Goal: Task Accomplishment & Management: Use online tool/utility

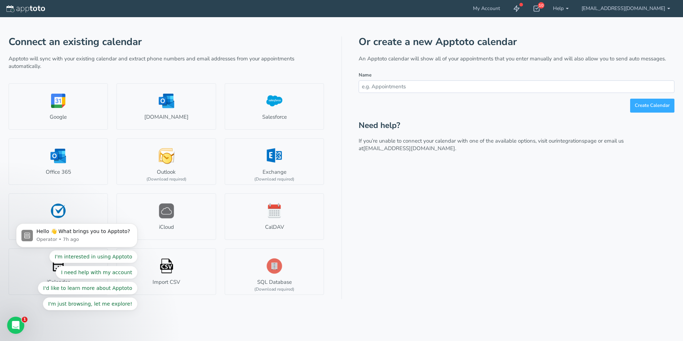
click at [411, 294] on div "Or create a new Apptoto calendar An Apptoto calendar will show all of your appo…" at bounding box center [517, 167] width 316 height 263
click at [456, 236] on div "Or create a new Apptoto calendar An Apptoto calendar will show all of your appo…" at bounding box center [517, 167] width 316 height 263
click at [421, 30] on div "Connect an existing calendar Apptoto will sync with your existing calendar and …" at bounding box center [342, 158] width 666 height 282
click at [452, 41] on h1 "Or create a new Apptoto calendar" at bounding box center [517, 41] width 316 height 11
click at [379, 89] on input "text" at bounding box center [517, 86] width 316 height 13
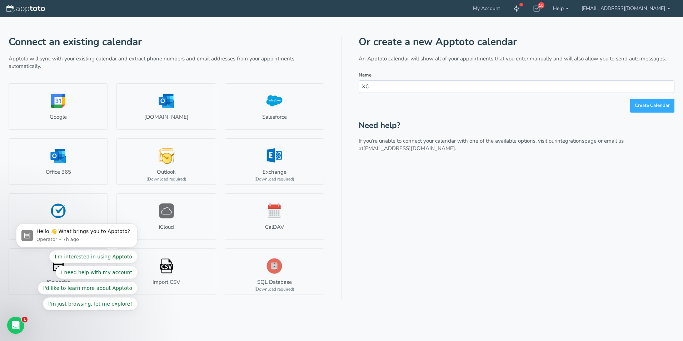
type input "X"
type input "Calala BESS Deliveries"
click at [645, 104] on button "Create Calendar" at bounding box center [652, 106] width 44 height 14
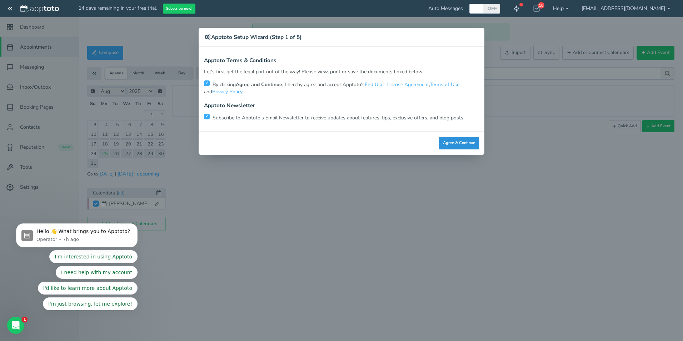
click at [464, 146] on button "Agree & Continue" at bounding box center [459, 143] width 40 height 13
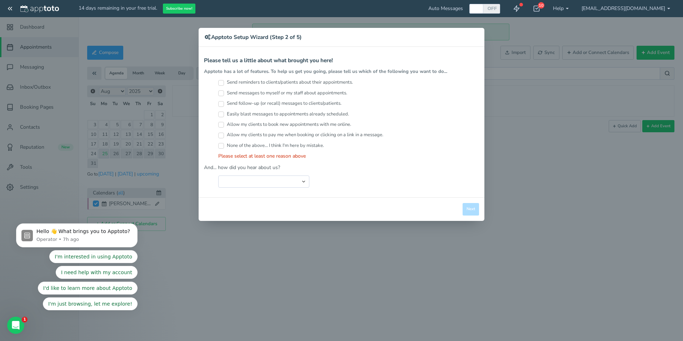
click at [224, 83] on label "Send reminders to clients/patients about their appointments." at bounding box center [285, 82] width 135 height 7
click at [224, 83] on input "Send reminders to clients/patients about their appointments." at bounding box center [221, 83] width 6 height 6
checkbox input "true"
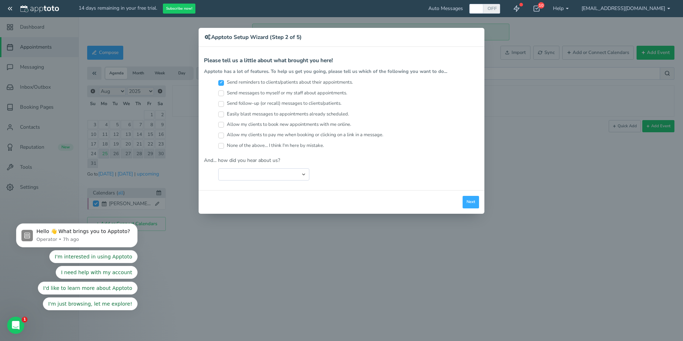
click at [220, 125] on input "Allow my clients to book new appointments with me online." at bounding box center [221, 125] width 6 height 6
checkbox input "true"
click at [221, 93] on input "Send messages to myself or my staff about appointments." at bounding box center [221, 93] width 6 height 6
checkbox input "true"
click at [254, 180] on select "Search Engine (Google, Yahoo, Bing, etc.) Search Engine Advertisement Blog Post…" at bounding box center [263, 174] width 91 height 12
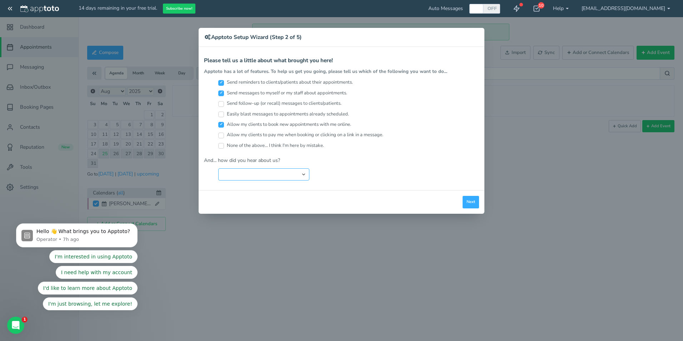
select select "string:Friend or Co-Worker"
click at [218, 168] on select "Search Engine (Google, Yahoo, Bing, etc.) Search Engine Advertisement Blog Post…" at bounding box center [263, 174] width 91 height 12
drag, startPoint x: 467, startPoint y: 200, endPoint x: 472, endPoint y: 202, distance: 5.4
click at [471, 202] on button "Next" at bounding box center [471, 202] width 16 height 13
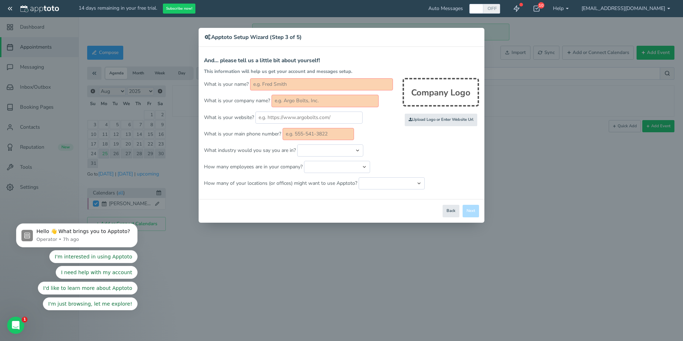
click at [331, 89] on input "text" at bounding box center [321, 84] width 143 height 12
type input "Peter Jefford"
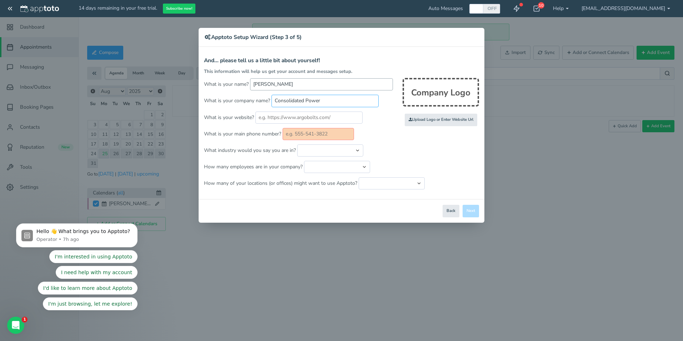
type input "Consolidated Power Projects"
click at [284, 84] on input "Peter Jefford" at bounding box center [321, 84] width 143 height 12
type input "Calala BESS"
click at [316, 117] on input "text" at bounding box center [309, 118] width 107 height 12
click at [292, 118] on input "www.consolidatedpower.com.au" at bounding box center [309, 118] width 107 height 12
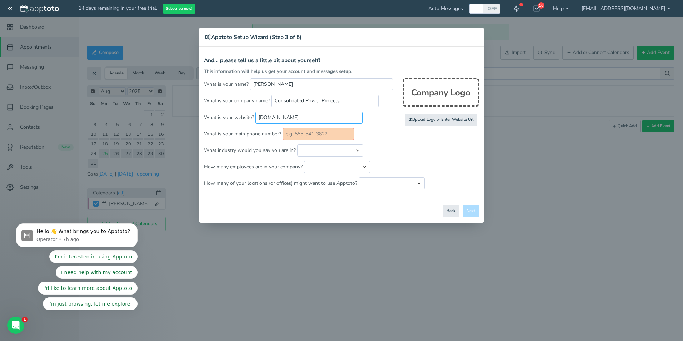
click at [301, 118] on input "www.consolidatedpower.com.au" at bounding box center [309, 118] width 107 height 12
type input "www.conpower.com.au"
click at [313, 135] on input "text" at bounding box center [318, 134] width 71 height 12
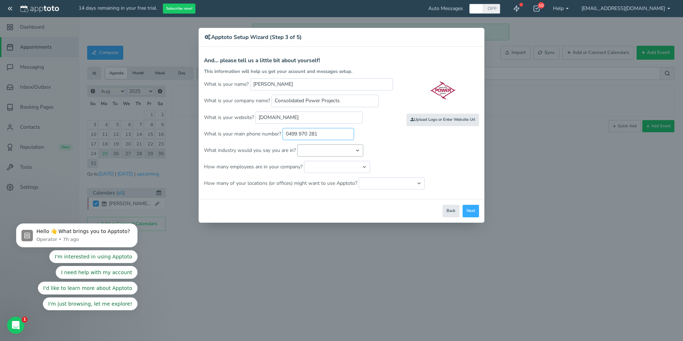
type input "0499 970 281"
click at [325, 151] on select "Automotive Cleaning Services Consulting Education - Classroom Education - Admis…" at bounding box center [330, 150] width 66 height 12
select select "string:Electrical"
click at [297, 144] on select "Automotive Cleaning Services Consulting Education - Classroom Education - Admis…" at bounding box center [330, 150] width 66 height 12
click at [325, 171] on select "Just me 1 to 5 6 to 10 11 to 25 26 to 50 51 to 100 101 to 500 501 to 1000 More …" at bounding box center [337, 167] width 66 height 12
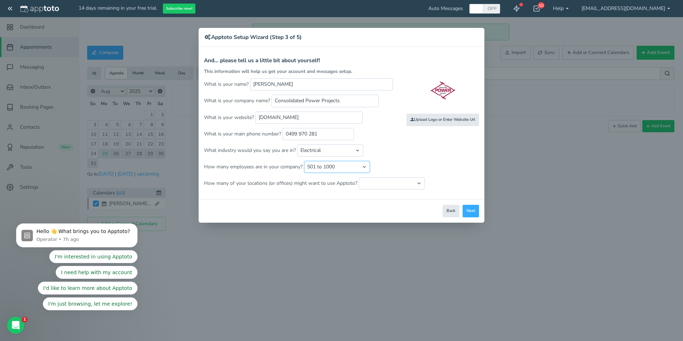
click at [304, 161] on select "Just me 1 to 5 6 to 10 11 to 25 26 to 50 51 to 100 101 to 500 501 to 1000 More …" at bounding box center [337, 167] width 66 height 12
click at [330, 169] on select "Just me 1 to 5 6 to 10 11 to 25 26 to 50 51 to 100 101 to 500 501 to 1000 More …" at bounding box center [337, 167] width 66 height 12
select select "string:1000..999999"
click at [304, 161] on select "Just me 1 to 5 6 to 10 11 to 25 26 to 50 51 to 100 101 to 500 501 to 1000 More …" at bounding box center [337, 167] width 66 height 12
click at [398, 167] on p "How many employees are in your company? Just me 1 to 5 6 to 10 11 to 25 26 to 5…" at bounding box center [341, 167] width 275 height 12
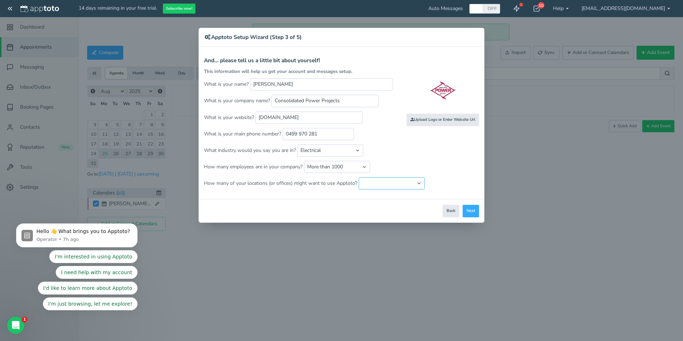
click at [383, 187] on select "Just one location 2 3 4 5 6 to 10 11 to 25 26 to 50 More than 50" at bounding box center [392, 183] width 66 height 12
select select "string:1"
click at [359, 177] on select "Just one location 2 3 4 5 6 to 10 11 to 25 26 to 50 More than 50" at bounding box center [392, 183] width 66 height 12
click at [345, 166] on select "Just me 1 to 5 6 to 10 11 to 25 26 to 50 51 to 100 101 to 500 501 to 1000 More …" at bounding box center [337, 167] width 66 height 12
select select "string:101..500"
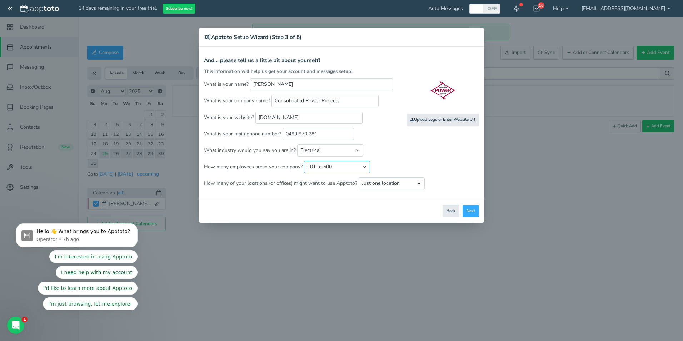
click at [304, 161] on select "Just me 1 to 5 6 to 10 11 to 25 26 to 50 51 to 100 101 to 500 501 to 1000 More …" at bounding box center [337, 167] width 66 height 12
drag, startPoint x: 366, startPoint y: 198, endPoint x: 375, endPoint y: 201, distance: 8.7
click at [368, 199] on div "Apptoto Terms & Conditions Let's first get the legal part out of the way! Pleas…" at bounding box center [342, 123] width 286 height 152
click at [476, 214] on button "Next" at bounding box center [471, 211] width 16 height 13
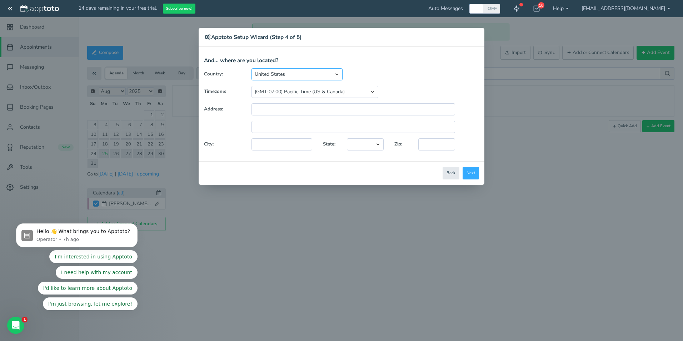
click at [278, 73] on select "United States Canada Australia Bahrain Belgium Denmark Estonia France Germany H…" at bounding box center [297, 74] width 91 height 12
select select "string:AU"
click at [252, 68] on select "United States Canada Australia Bahrain Belgium Denmark Estonia France Germany H…" at bounding box center [297, 74] width 91 height 12
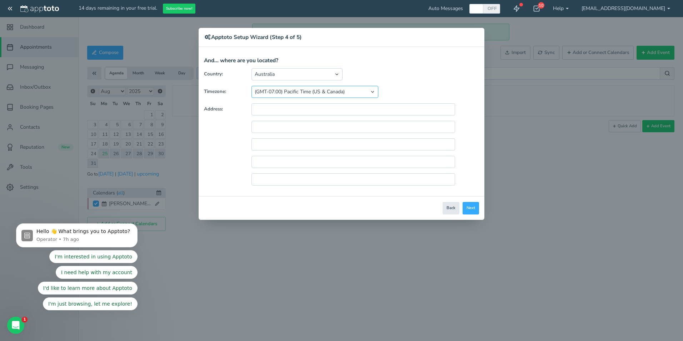
click at [341, 90] on select "(GMT-10:00) Hawaii (GMT-08:00) Alaska (GMT-07:00) Pacific Time (US & Canada) (G…" at bounding box center [315, 92] width 127 height 12
select select "string:Australia/Sydney"
click at [252, 86] on select "(GMT-10:00) Hawaii (GMT-08:00) Alaska (GMT-07:00) Pacific Time (US & Canada) (G…" at bounding box center [315, 92] width 127 height 12
click at [273, 216] on div "Close Logout Cancel Back Saving! Save Done Next Agree & Continue" at bounding box center [342, 208] width 286 height 24
click at [269, 111] on input "text" at bounding box center [354, 109] width 204 height 12
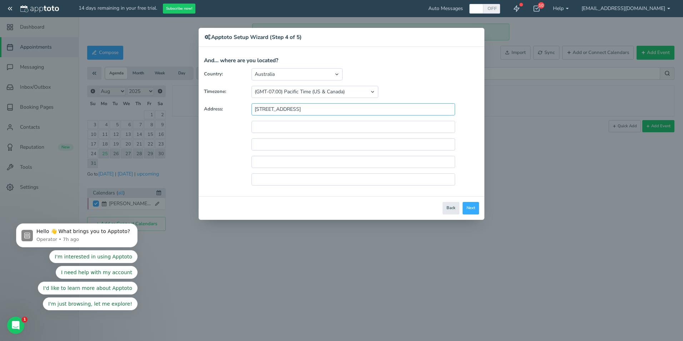
type input "474 Calala Lane"
click at [267, 124] on input "Calala NSW 2340" at bounding box center [354, 127] width 204 height 12
type input "CALALA NSW 2340"
click at [478, 210] on button "Next" at bounding box center [471, 208] width 16 height 13
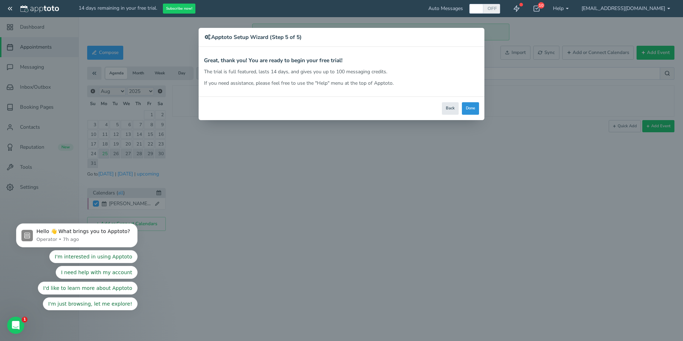
click at [471, 108] on button "Done" at bounding box center [470, 108] width 17 height 13
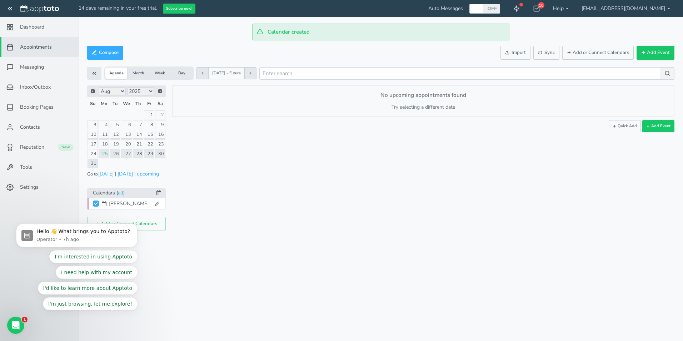
click at [161, 268] on div "Calendar created Appointments Messaging Inbox/Outbox Booking Pages Campaigns Co…" at bounding box center [381, 170] width 605 height 341
click at [34, 108] on span "Booking Pages" at bounding box center [37, 107] width 34 height 7
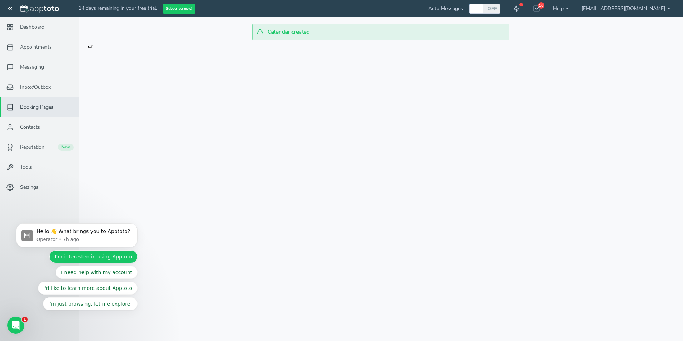
click at [71, 254] on button "I'm interested in using Apptoto" at bounding box center [93, 256] width 88 height 13
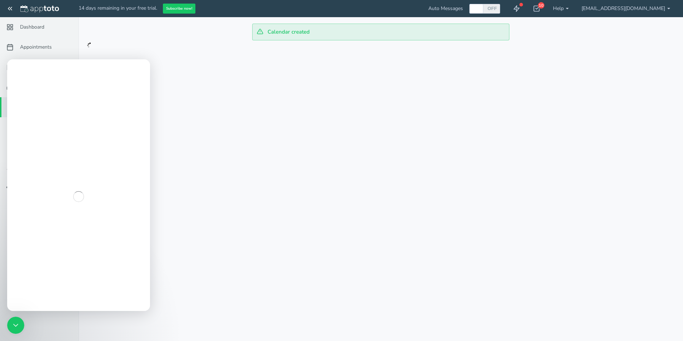
click at [139, 50] on div at bounding box center [381, 48] width 605 height 16
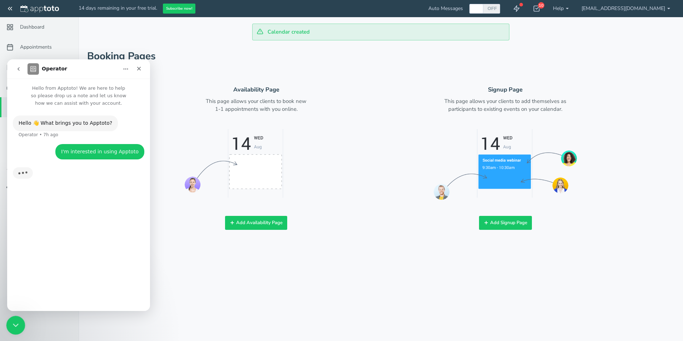
click at [22, 327] on div "Close Intercom Messenger" at bounding box center [14, 324] width 17 height 17
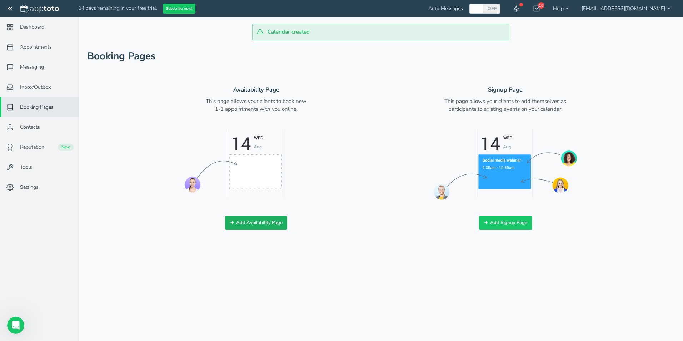
click at [254, 227] on button "Add Availability Page" at bounding box center [256, 223] width 62 height 14
checkbox input "true"
type input "Book time with me!"
type input "conpower_com_calalabessdeliveries"
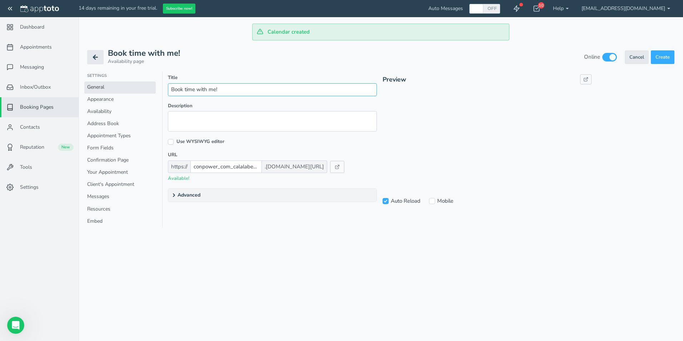
click at [210, 93] on input "Book time with me!" at bounding box center [272, 89] width 209 height 13
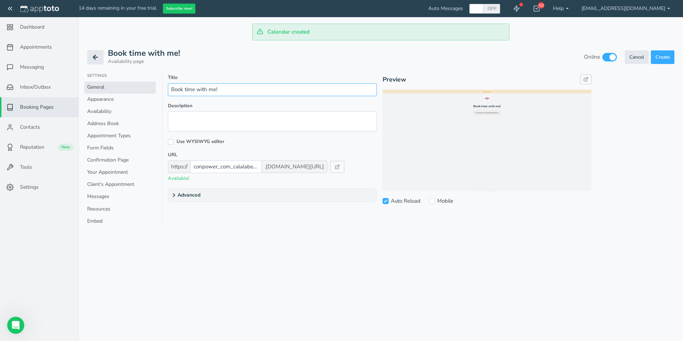
drag, startPoint x: 227, startPoint y: 88, endPoint x: 158, endPoint y: 89, distance: 69.3
click at [158, 89] on div "Settings General Appearance Availability Address Book Appointment Types Form Fi…" at bounding box center [381, 152] width 588 height 162
type input "Calala BESS Delivery"
click at [185, 114] on textarea at bounding box center [272, 121] width 209 height 20
click at [304, 151] on div "Title Calala BESS Delivery Required Description Please select timeslot for site…" at bounding box center [272, 138] width 209 height 128
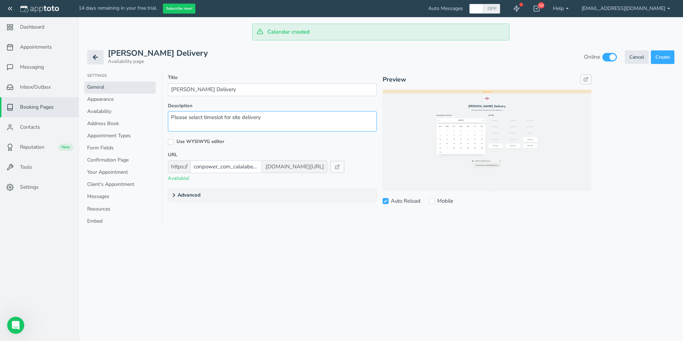
click at [278, 120] on textarea "Please select timeslot for site delivery" at bounding box center [272, 121] width 209 height 20
click at [172, 193] on icon at bounding box center [174, 195] width 6 height 6
click at [235, 119] on textarea "Please select timeslot for site delivery" at bounding box center [272, 121] width 209 height 20
click at [297, 147] on div "Title Calala BESS Delivery Required Description Please select timeslot for site…" at bounding box center [272, 148] width 209 height 148
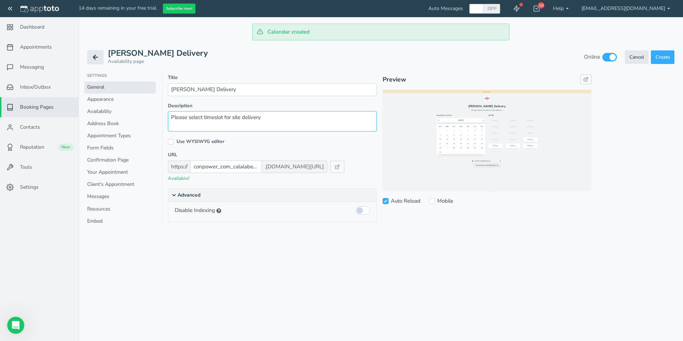
click at [271, 122] on textarea "Please select timeslot for site delivery" at bounding box center [272, 121] width 209 height 20
click at [272, 118] on textarea "Please select timeslot for site delivery" at bounding box center [272, 121] width 209 height 20
type textarea "Please select timeslot for site delivery."
click at [218, 168] on input "conpower_com_calalabessdeliveries" at bounding box center [226, 166] width 71 height 13
click at [250, 153] on label "URL" at bounding box center [272, 155] width 209 height 7
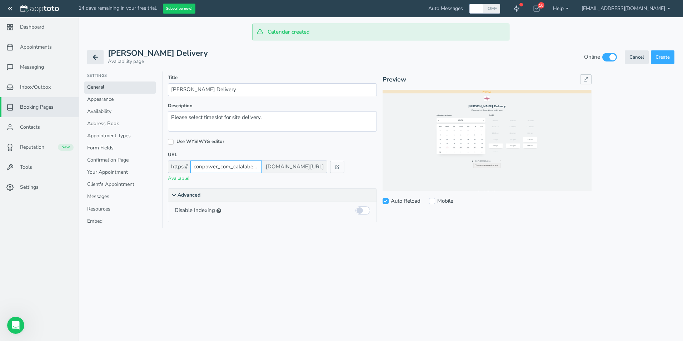
click at [233, 167] on input "conpower_com_calalabessdeliveries" at bounding box center [226, 166] width 71 height 13
type input "calalabessdeliveries"
click at [196, 182] on p "Available!" at bounding box center [272, 178] width 209 height 7
click at [212, 180] on p "Available!" at bounding box center [272, 178] width 209 height 7
click at [107, 96] on link "Appearance" at bounding box center [119, 100] width 71 height 12
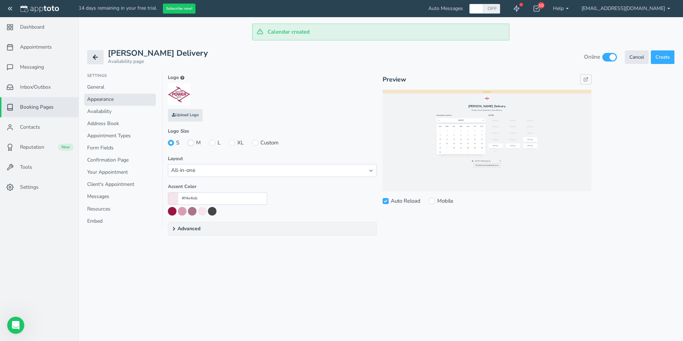
click at [192, 143] on input "M" at bounding box center [191, 143] width 6 height 6
radio input "true"
radio input "false"
click at [216, 145] on label "L" at bounding box center [214, 143] width 11 height 8
click at [216, 145] on input "L" at bounding box center [212, 143] width 6 height 6
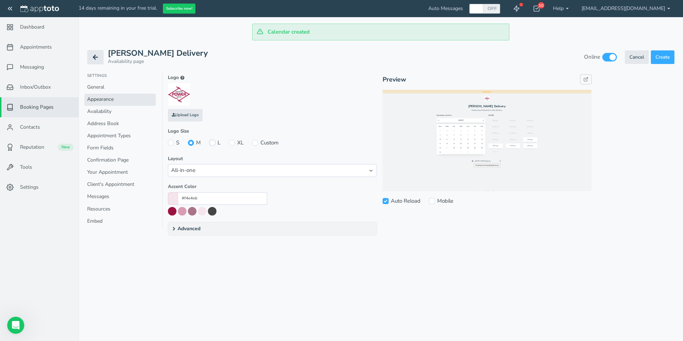
radio input "true"
radio input "false"
click at [231, 144] on input "XL" at bounding box center [232, 143] width 6 height 6
radio input "true"
click at [214, 145] on label "L" at bounding box center [214, 143] width 11 height 8
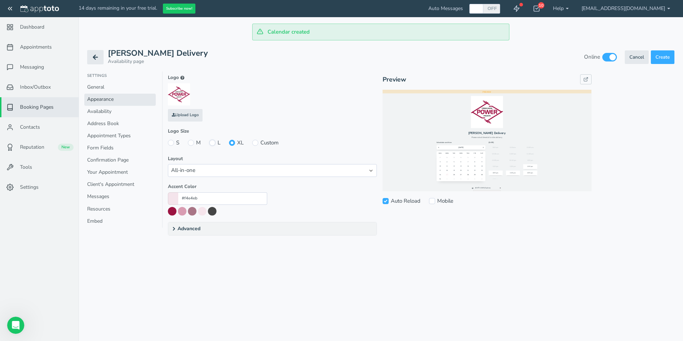
click at [214, 145] on input "L" at bounding box center [212, 143] width 6 height 6
radio input "true"
radio input "false"
click at [176, 231] on icon at bounding box center [174, 229] width 6 height 6
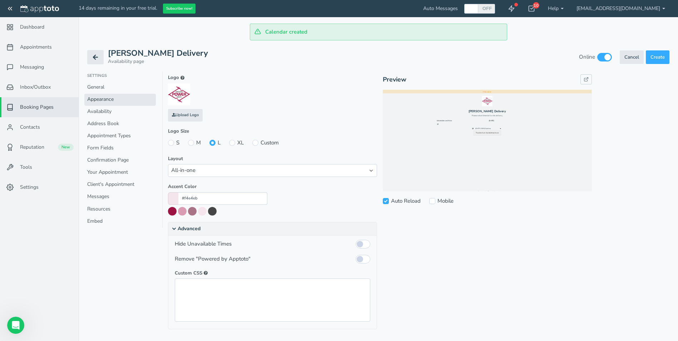
click at [175, 229] on icon at bounding box center [174, 229] width 6 height 6
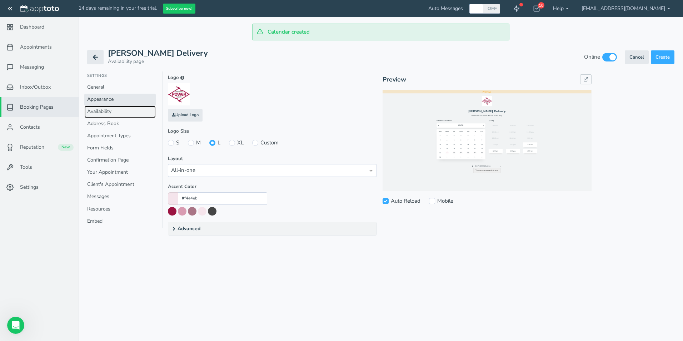
click at [95, 110] on link "Availability" at bounding box center [119, 112] width 71 height 12
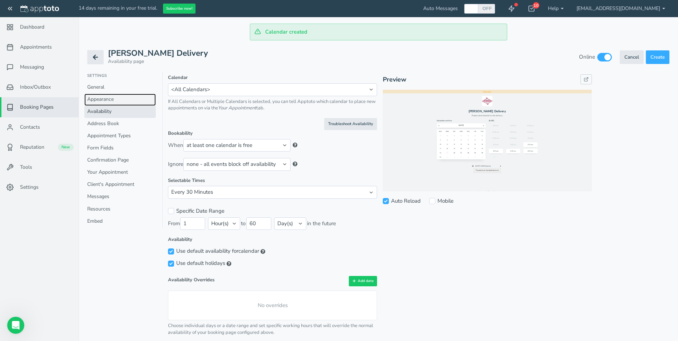
click at [97, 100] on link "Appearance" at bounding box center [119, 100] width 71 height 12
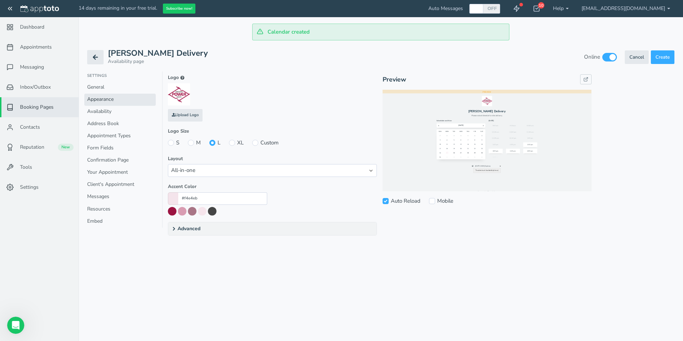
click at [171, 231] on summary "Advanced" at bounding box center [272, 228] width 208 height 13
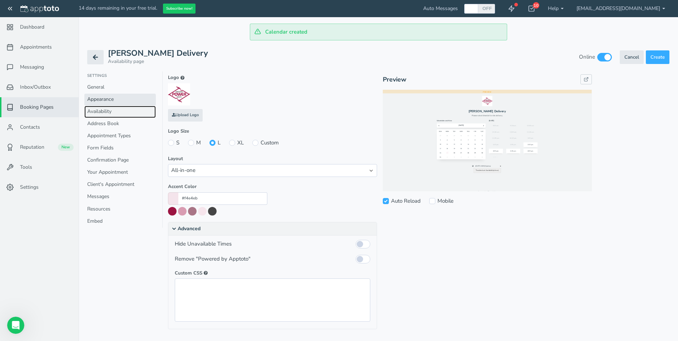
click at [110, 110] on link "Availability" at bounding box center [119, 112] width 71 height 12
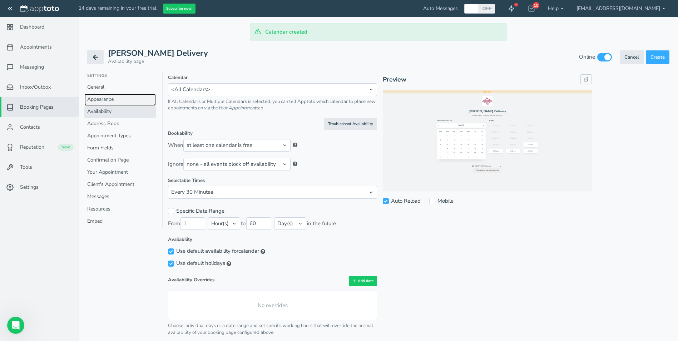
click at [116, 98] on link "Appearance" at bounding box center [119, 100] width 71 height 12
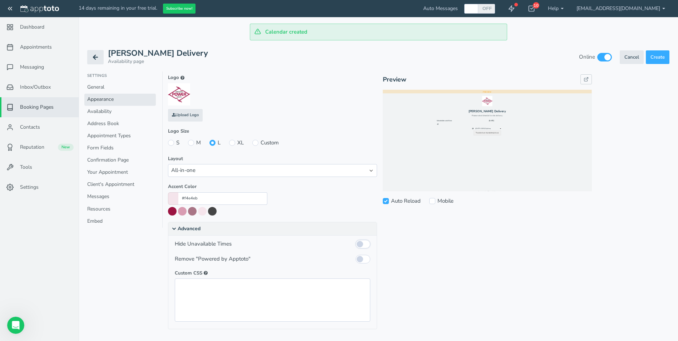
click at [367, 245] on input "checkbox" at bounding box center [363, 244] width 15 height 9
checkbox input "true"
click at [105, 114] on link "Availability" at bounding box center [119, 112] width 71 height 12
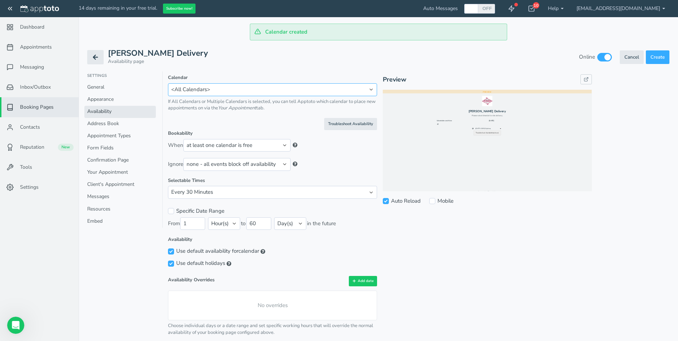
click at [198, 94] on select "Calala BESS Deliveries <Multiple Calendars> <All Calendars>" at bounding box center [272, 89] width 209 height 13
select select "number:17350"
click at [168, 83] on select "Calala BESS Deliveries <Multiple Calendars> <All Calendars>" at bounding box center [272, 89] width 209 height 13
click at [288, 148] on select "no appointment is on the calendar appointment exists with specific title: appoi…" at bounding box center [239, 145] width 107 height 13
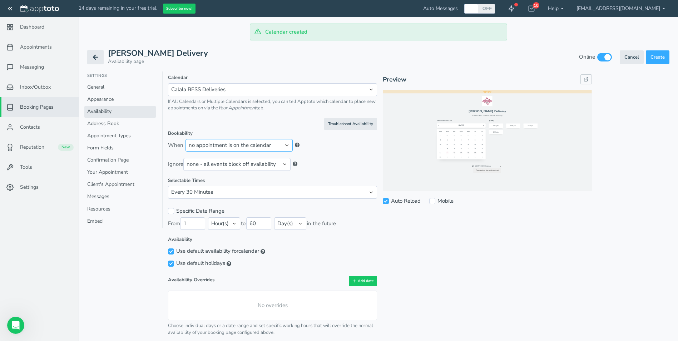
click at [285, 147] on select "no appointment is on the calendar appointment exists with specific title: appoi…" at bounding box center [239, 145] width 107 height 13
click at [186, 139] on select "no appointment is on the calendar appointment exists with specific title: appoi…" at bounding box center [239, 145] width 107 height 13
click at [251, 168] on select "none - all events block off availability events with a specific title: events w…" at bounding box center [236, 164] width 107 height 13
click at [329, 164] on div "Ignore none - all events block off availability events with a specific title: e…" at bounding box center [272, 164] width 209 height 13
click at [241, 198] on select "Every 240 Minutes Every 120 Minutes Every 60 Minutes Every 30 Minutes Every 15 …" at bounding box center [272, 192] width 209 height 13
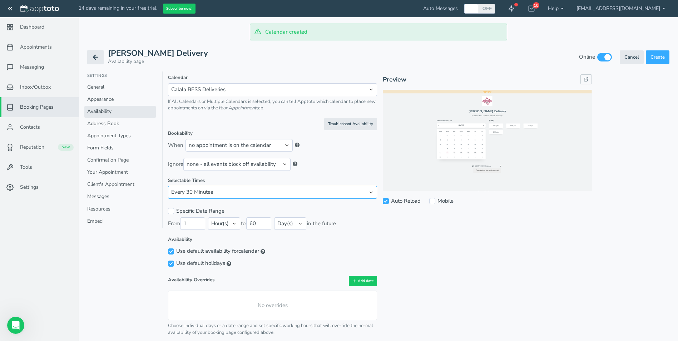
select select "number:15"
click at [168, 186] on select "Every 240 Minutes Every 120 Minutes Every 60 Minutes Every 30 Minutes Every 15 …" at bounding box center [272, 192] width 209 height 13
click at [339, 170] on div "Ignore none - all events block off availability events with a specific title: e…" at bounding box center [272, 164] width 209 height 13
click at [174, 212] on label "Specific Date Range" at bounding box center [196, 211] width 56 height 8
click at [174, 212] on input "Specific Date Range" at bounding box center [171, 211] width 6 height 6
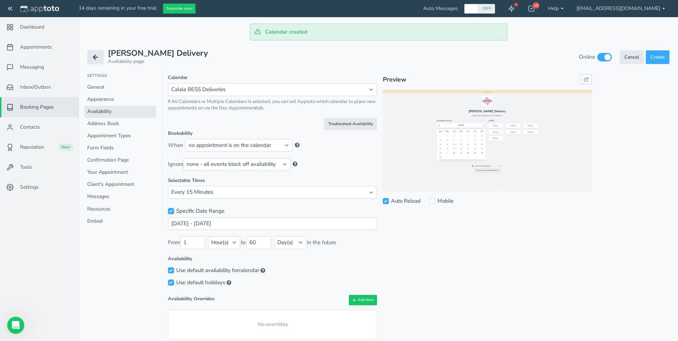
click at [173, 212] on input "Specific Date Range" at bounding box center [171, 211] width 6 height 6
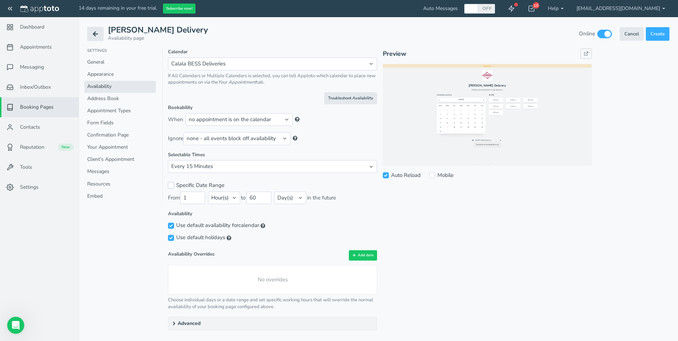
scroll to position [36, 0]
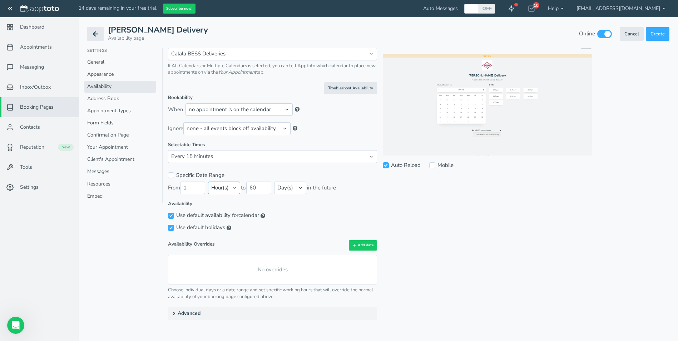
click at [226, 186] on select "Minute(s) Hour(s) Day(s)" at bounding box center [224, 188] width 32 height 13
click at [177, 173] on label "Specific Date Range" at bounding box center [196, 176] width 56 height 8
click at [174, 173] on input "Specific Date Range" at bounding box center [171, 175] width 6 height 6
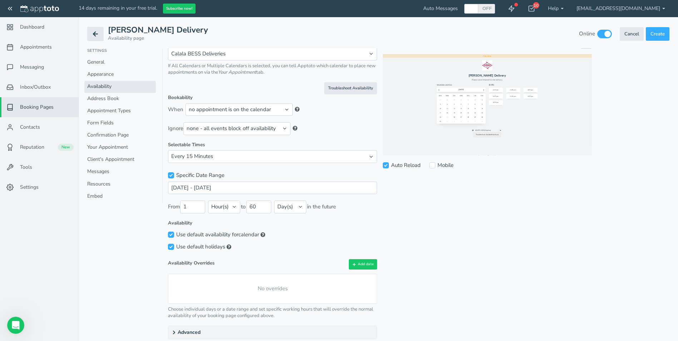
drag, startPoint x: 174, startPoint y: 173, endPoint x: 189, endPoint y: 184, distance: 17.9
click at [174, 174] on label "Specific Date Range" at bounding box center [196, 176] width 56 height 8
click at [174, 174] on input "Specific Date Range" at bounding box center [171, 175] width 6 height 6
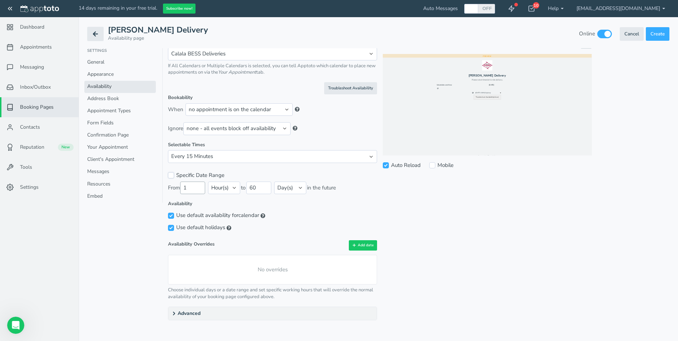
scroll to position [0, 0]
click at [198, 191] on input "1" at bounding box center [192, 188] width 25 height 13
click at [229, 188] on select "Minute(s) Hour(s) Day(s)" at bounding box center [224, 188] width 32 height 13
click at [221, 156] on select "Every 240 Minutes Every 120 Minutes Every 60 Minutes Every 30 Minutes Every 15 …" at bounding box center [272, 156] width 209 height 13
click at [204, 155] on select "Every 240 Minutes Every 120 Minutes Every 60 Minutes Every 30 Minutes Every 15 …" at bounding box center [272, 156] width 209 height 13
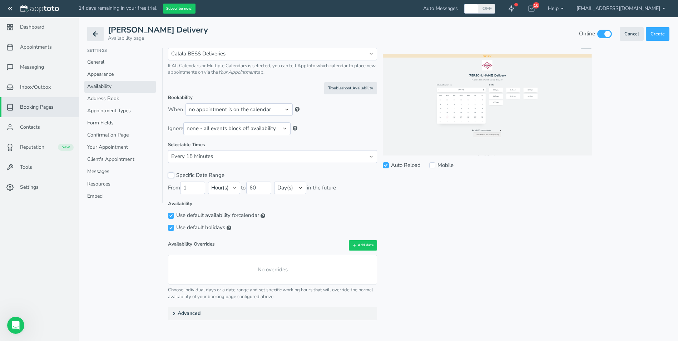
click at [172, 173] on input "Specific Date Range" at bounding box center [171, 175] width 6 height 6
checkbox input "true"
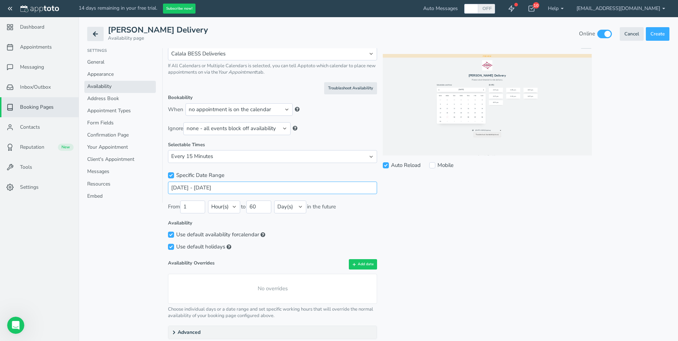
click at [183, 190] on input "2025-08-25 - 2025-09-25" at bounding box center [272, 188] width 209 height 13
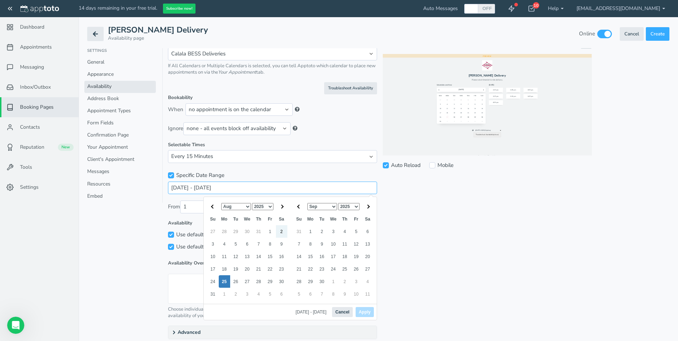
click at [241, 187] on input "2025-08-25 - 2025-09-25" at bounding box center [272, 188] width 209 height 13
click at [224, 186] on input "2025-08-25 - 2025-09-25" at bounding box center [272, 188] width 209 height 13
click at [368, 208] on span at bounding box center [368, 206] width 4 height 4
drag, startPoint x: 351, startPoint y: 206, endPoint x: 348, endPoint y: 212, distance: 7.0
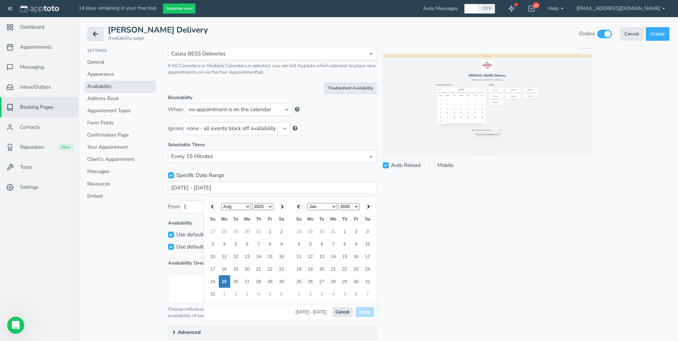
click at [351, 206] on select "2025 2026 2027 2028 2029 2030 2031 2032 2033 2034 2035 2036 2037 2038 2039 2040…" at bounding box center [348, 206] width 21 height 7
click at [371, 206] on th at bounding box center [367, 206] width 11 height 13
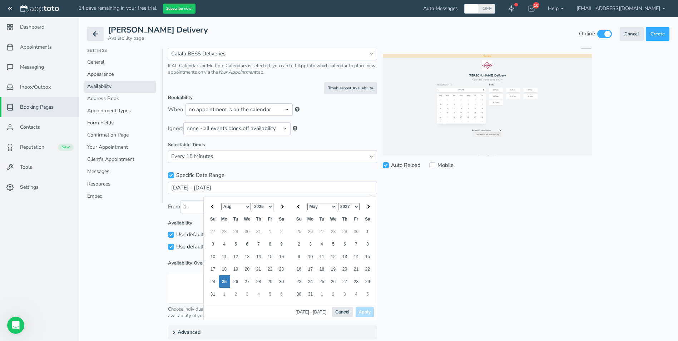
click at [371, 206] on th at bounding box center [367, 206] width 11 height 13
click at [362, 310] on button "Apply" at bounding box center [365, 312] width 18 height 10
type input "2025-08-25 - 2027-09-05"
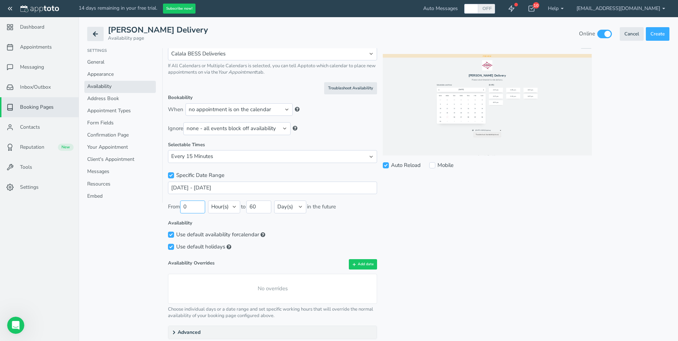
type input "0"
click at [199, 207] on input "0" at bounding box center [192, 207] width 25 height 13
click at [197, 204] on input "0" at bounding box center [192, 207] width 25 height 13
click at [231, 189] on input "2025-08-25 - 2027-09-05" at bounding box center [272, 188] width 209 height 13
click at [393, 288] on div "Embedded Preview Auto Reload" at bounding box center [487, 195] width 209 height 313
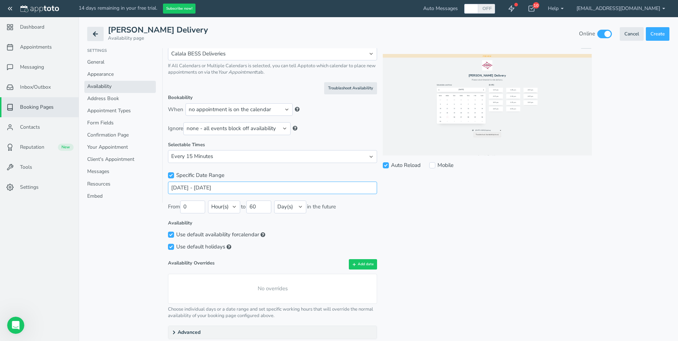
click at [221, 190] on input "2025-08-25 - 2027-09-05" at bounding box center [272, 188] width 209 height 13
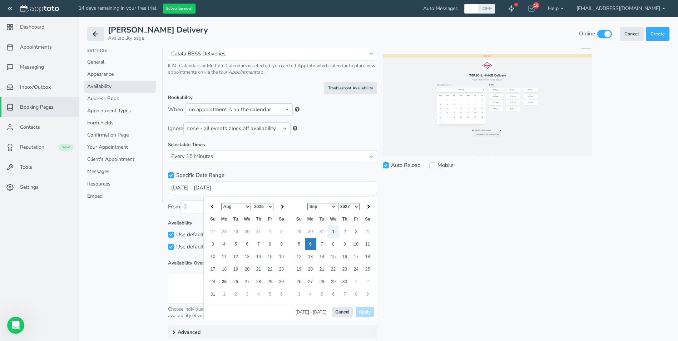
click at [181, 181] on div "Specific Date Range" at bounding box center [272, 175] width 209 height 12
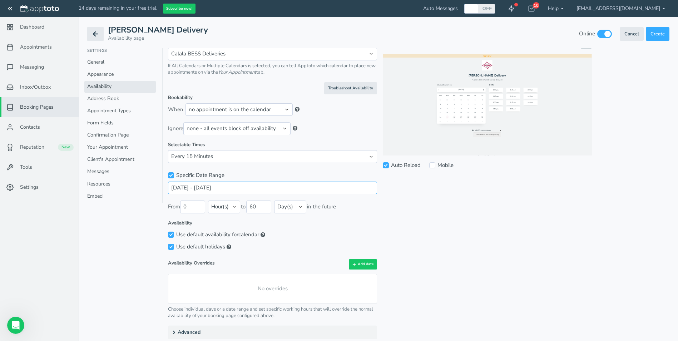
click at [186, 187] on input "2025-08-25 - 2027-09-05" at bounding box center [272, 188] width 209 height 13
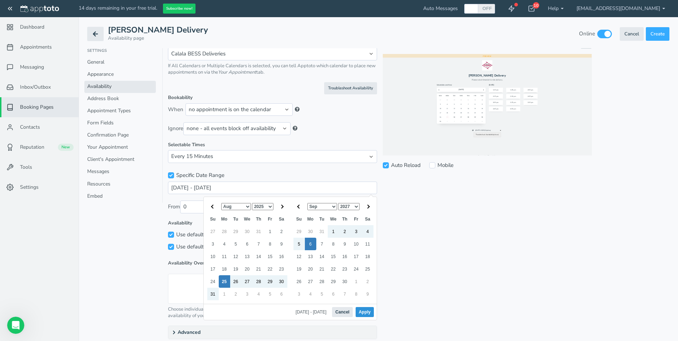
click at [361, 311] on button "Apply" at bounding box center [365, 312] width 18 height 10
type input "2025-08-25 - 2027-09-06"
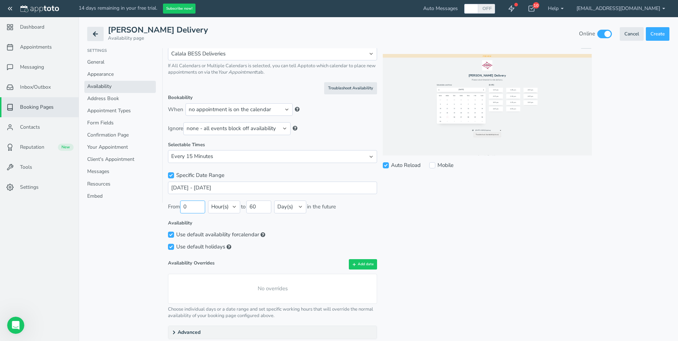
click at [191, 208] on input "0" at bounding box center [192, 207] width 25 height 13
click at [200, 203] on input "1" at bounding box center [192, 207] width 25 height 13
click at [201, 204] on input "2" at bounding box center [192, 207] width 25 height 13
click at [201, 204] on input "3" at bounding box center [192, 207] width 25 height 13
click at [201, 204] on input "4" at bounding box center [192, 207] width 25 height 13
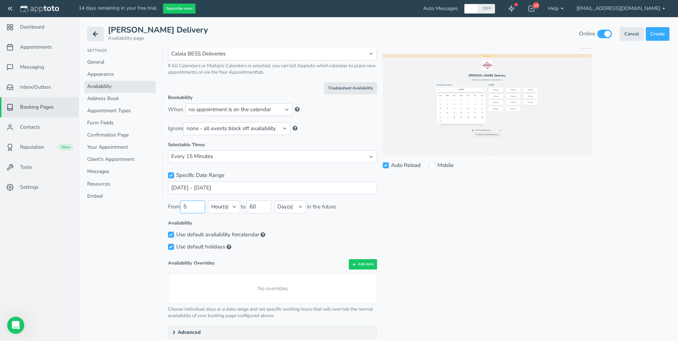
click at [201, 204] on input "5" at bounding box center [192, 207] width 25 height 13
click at [201, 204] on input "6" at bounding box center [192, 207] width 25 height 13
click at [201, 204] on input "7" at bounding box center [192, 207] width 25 height 13
click at [229, 209] on select "Minute(s) Hour(s) Day(s)" at bounding box center [224, 207] width 32 height 13
click at [290, 222] on label "Availability" at bounding box center [272, 223] width 209 height 7
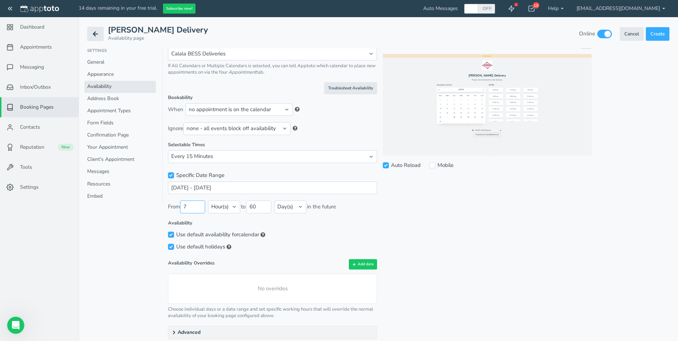
drag, startPoint x: 186, startPoint y: 204, endPoint x: 203, endPoint y: 215, distance: 19.6
click at [187, 204] on input "7" at bounding box center [192, 207] width 25 height 13
click at [201, 208] on input "6" at bounding box center [192, 207] width 25 height 13
click at [201, 208] on input "5" at bounding box center [192, 207] width 25 height 13
click at [201, 208] on input "4" at bounding box center [192, 207] width 25 height 13
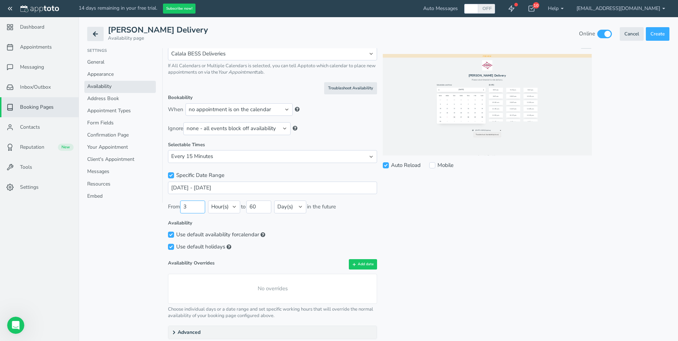
click at [201, 208] on input "3" at bounding box center [192, 207] width 25 height 13
click at [201, 208] on input "2" at bounding box center [192, 207] width 25 height 13
click at [201, 208] on input "1" at bounding box center [192, 207] width 25 height 13
type input "0"
click at [199, 209] on input "0" at bounding box center [192, 207] width 25 height 13
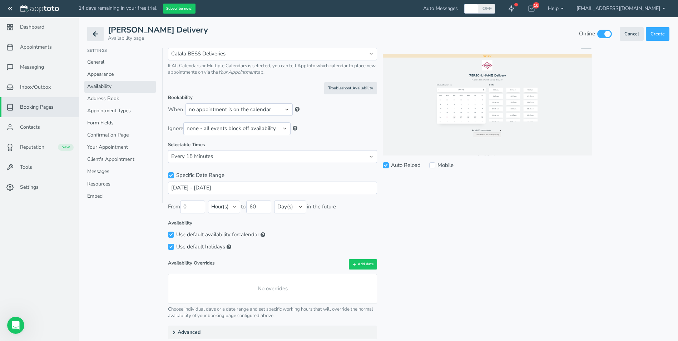
click at [254, 224] on label "Availability" at bounding box center [272, 223] width 209 height 7
click at [232, 209] on select "Minute(s) Hour(s) Day(s)" at bounding box center [224, 207] width 32 height 13
click at [285, 225] on label "Availability" at bounding box center [272, 223] width 209 height 7
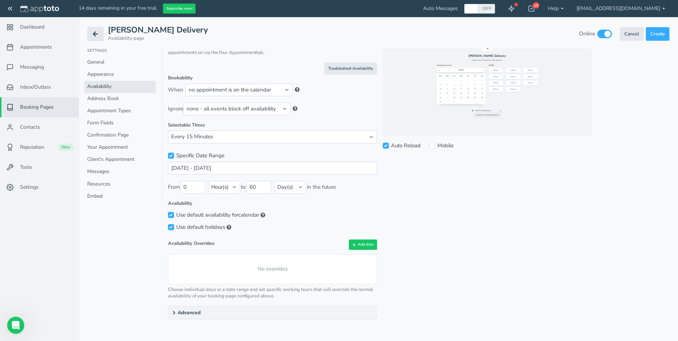
click at [175, 312] on icon at bounding box center [174, 313] width 6 height 6
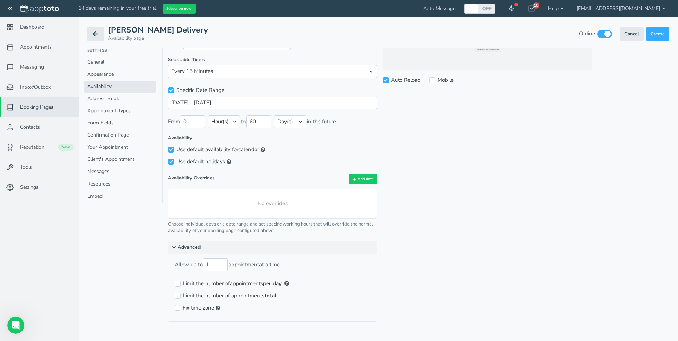
scroll to position [123, 0]
click at [237, 121] on select "Minute(s) Hour(s) Day(s)" at bounding box center [224, 119] width 32 height 13
select select "string:minute"
click at [209, 113] on select "Minute(s) Hour(s) Day(s)" at bounding box center [224, 119] width 32 height 13
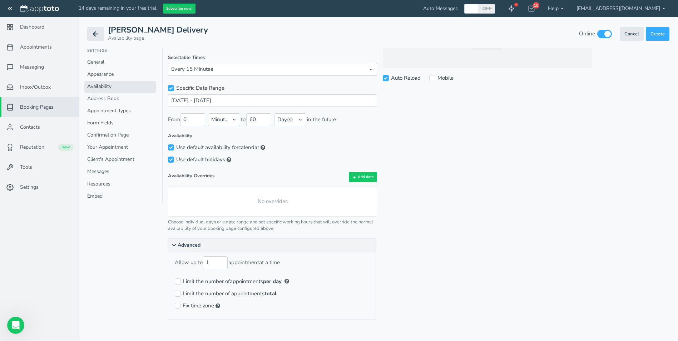
click at [335, 163] on div "Use default holidays" at bounding box center [272, 159] width 209 height 12
click at [218, 123] on select "Minute(s) Hour(s) Day(s)" at bounding box center [224, 119] width 32 height 13
click at [287, 139] on label "Availability" at bounding box center [272, 136] width 209 height 7
click at [28, 189] on span "Settings" at bounding box center [29, 187] width 19 height 7
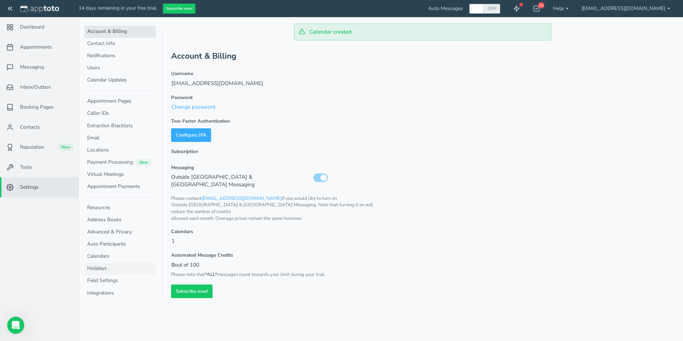
click at [103, 266] on link "Holidays" at bounding box center [119, 269] width 71 height 12
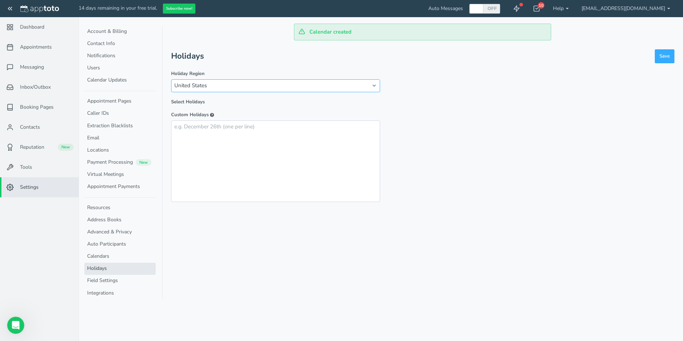
click at [211, 86] on select "United States Argentina Austria Australia Brazil Canada Switzerland Chile Colom…" at bounding box center [275, 85] width 209 height 13
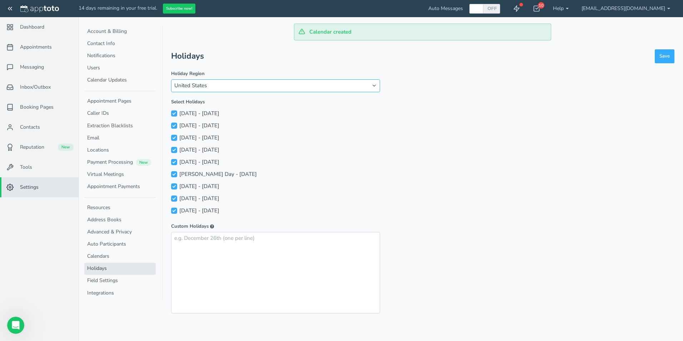
select select "string:au"
click at [171, 79] on select "United States Argentina Austria Australia Brazil Canada Switzerland Chile Colom…" at bounding box center [275, 85] width 209 height 13
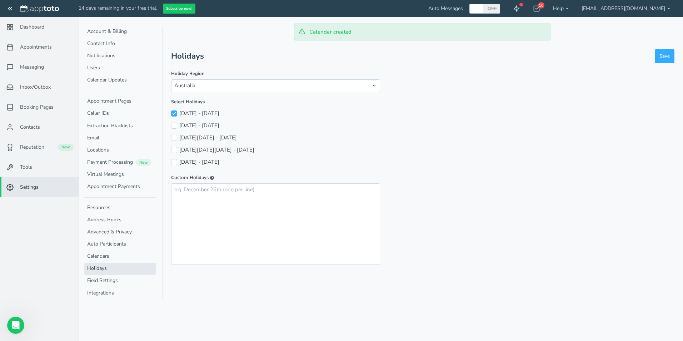
click at [366, 152] on div "Easter Monday - 4/6/26" at bounding box center [275, 150] width 209 height 12
click at [177, 121] on div "Australia Day - 1/26/26" at bounding box center [275, 125] width 209 height 12
click at [178, 125] on label "Australia Day - 1/26/26" at bounding box center [195, 126] width 48 height 8
click at [177, 125] on input "Australia Day - 1/26/26" at bounding box center [174, 126] width 6 height 6
checkbox input "true"
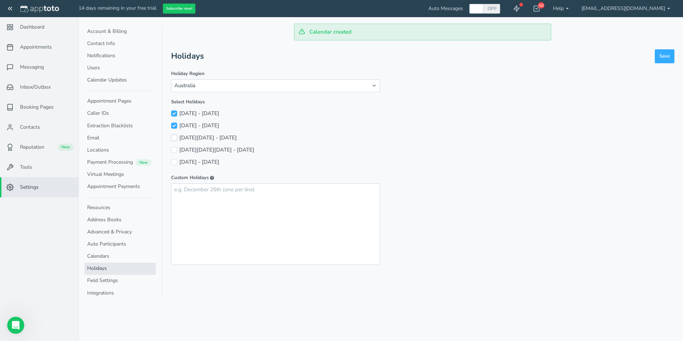
click at [173, 138] on input "Good Friday - 4/3/26" at bounding box center [174, 138] width 6 height 6
checkbox input "true"
click at [173, 150] on input "Easter Monday - 4/6/26" at bounding box center [174, 150] width 6 height 6
checkbox input "true"
click at [175, 160] on input "ANZAC Day - 4/25/26" at bounding box center [174, 162] width 6 height 6
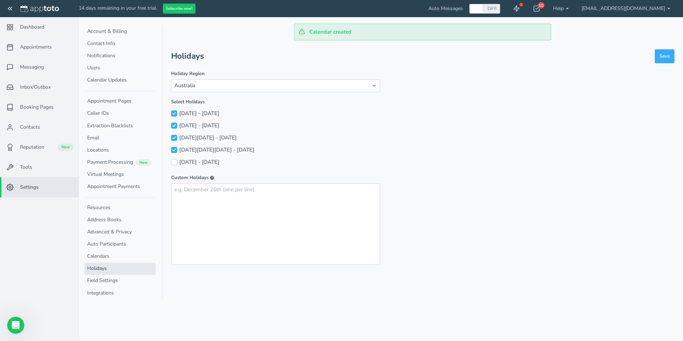
checkbox input "true"
click at [204, 193] on textarea at bounding box center [275, 223] width 209 height 81
click at [262, 193] on textarea "Christas break - 12/" at bounding box center [275, 223] width 209 height 81
click at [264, 185] on textarea "Christmas break - 12/20/25" at bounding box center [275, 223] width 209 height 81
click at [238, 190] on textarea "Christmas break - 12/20/25" at bounding box center [275, 223] width 209 height 81
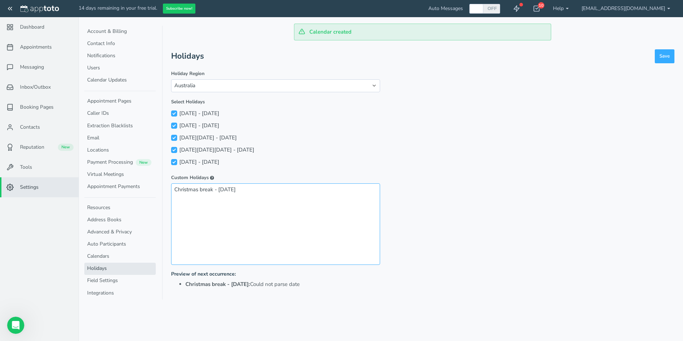
click at [231, 190] on textarea "Christmas break - 12/20/25" at bounding box center [275, 223] width 209 height 81
click at [217, 194] on textarea "Christmas break - 12/20/25" at bounding box center [275, 223] width 209 height 81
click at [244, 188] on textarea "Christmas break - 12/20/25" at bounding box center [275, 223] width 209 height 81
type textarea "Christmas break - 12/20/25"
click at [300, 166] on div "ANZAC Day - 4/25/26" at bounding box center [275, 162] width 209 height 12
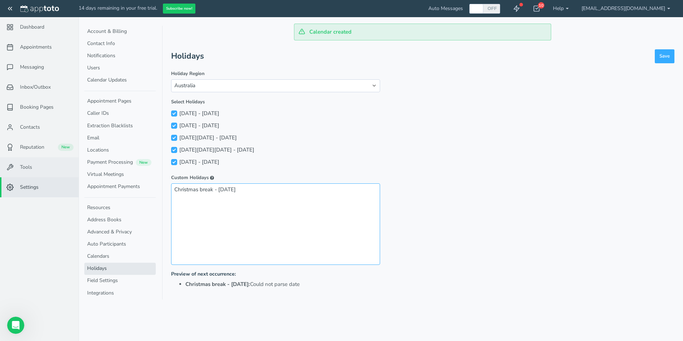
drag, startPoint x: 296, startPoint y: 191, endPoint x: 58, endPoint y: 172, distance: 238.4
click at [57, 172] on main "Dashboard Appointments Messaging Inbox/Outbox 0 Booking Pages" at bounding box center [341, 170] width 683 height 341
click at [674, 55] on button "Save" at bounding box center [665, 56] width 20 height 14
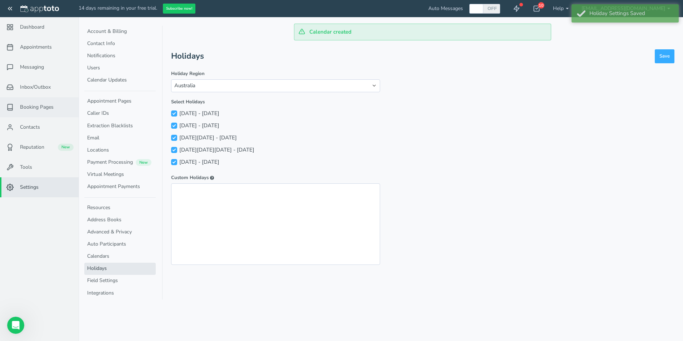
click at [28, 109] on span "Booking Pages" at bounding box center [37, 107] width 34 height 7
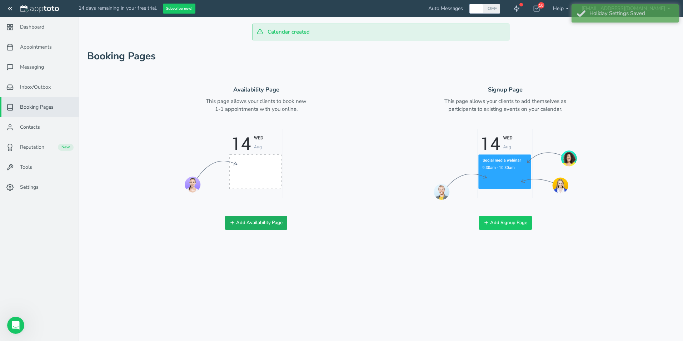
click at [265, 224] on button "Add Availability Page" at bounding box center [256, 223] width 62 height 14
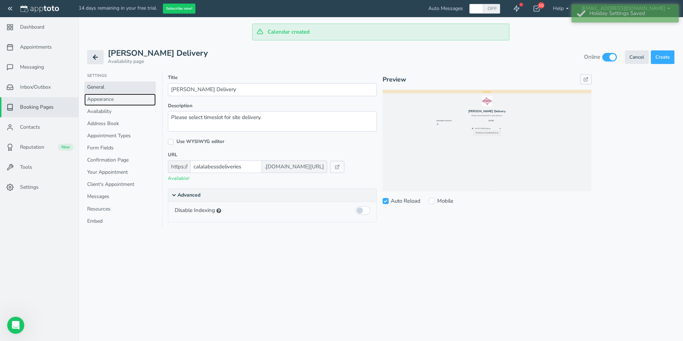
click at [118, 100] on link "Appearance" at bounding box center [119, 100] width 71 height 12
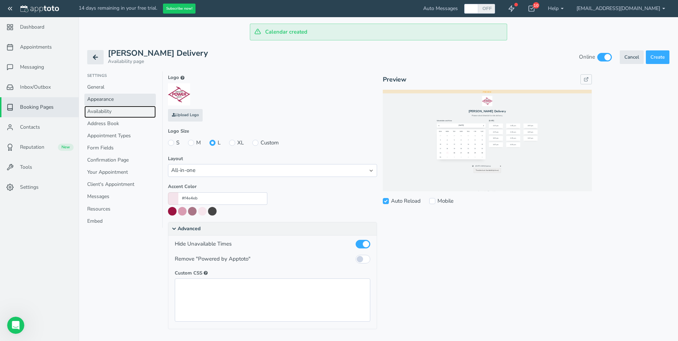
click at [114, 108] on link "Availability" at bounding box center [119, 112] width 71 height 12
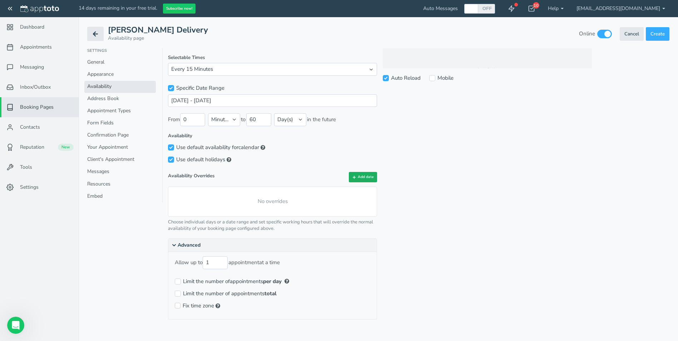
click at [369, 178] on button "Add date" at bounding box center [363, 177] width 28 height 10
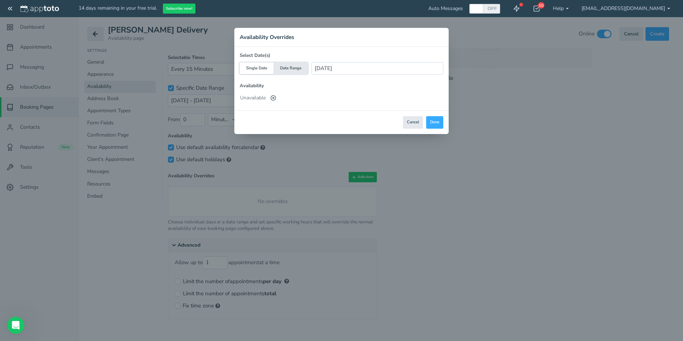
click at [287, 70] on button "Date Range" at bounding box center [291, 68] width 34 height 11
type input "2025-08-26 - 2025-08-28"
click at [259, 73] on button "Single Date" at bounding box center [257, 68] width 34 height 11
click at [442, 121] on button "Done" at bounding box center [434, 122] width 17 height 13
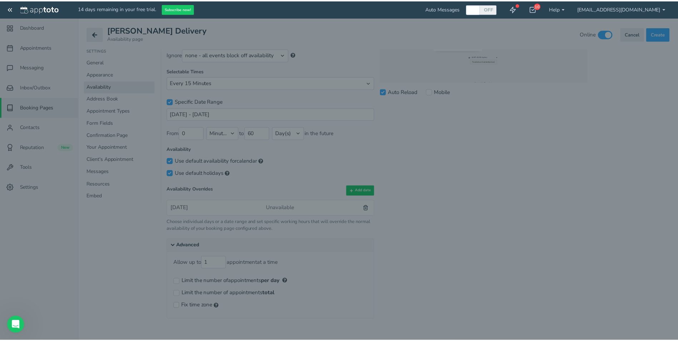
scroll to position [109, 0]
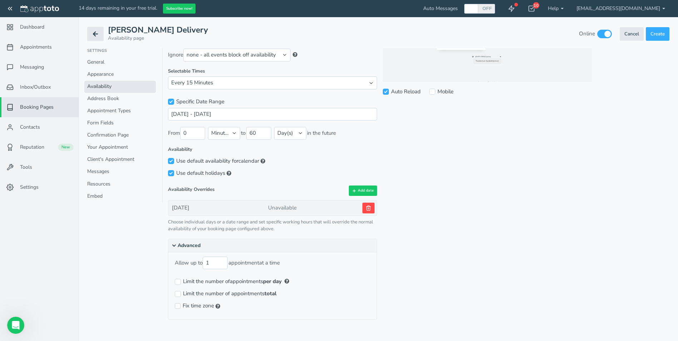
click at [367, 207] on use at bounding box center [368, 208] width 4 height 5
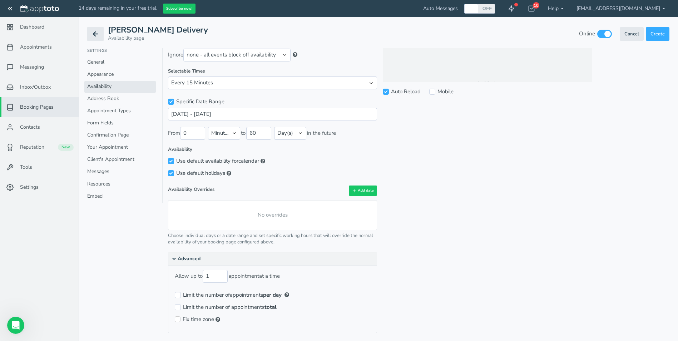
scroll to position [0, 0]
click at [287, 172] on div "Use default holidays" at bounding box center [272, 173] width 209 height 12
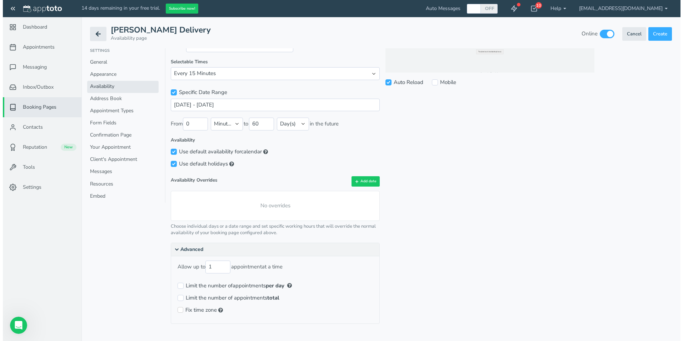
scroll to position [123, 0]
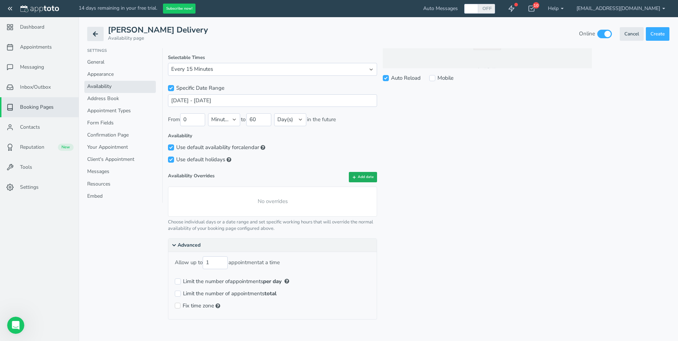
click at [356, 175] on icon at bounding box center [354, 177] width 4 height 4
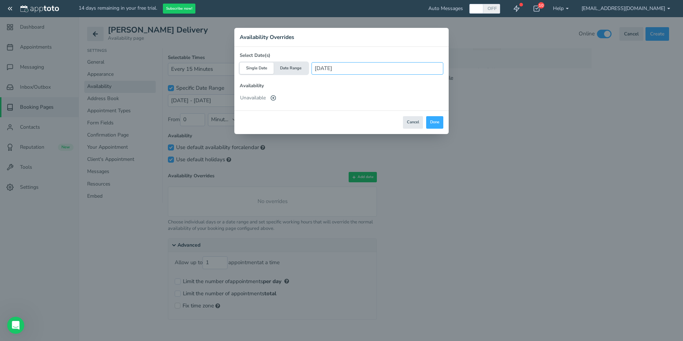
click at [344, 70] on input "2025-08-26" at bounding box center [378, 68] width 132 height 13
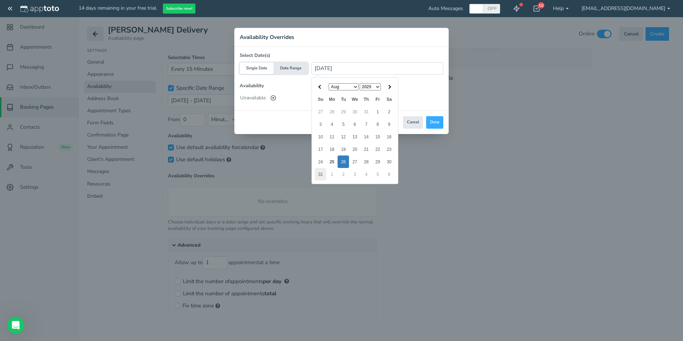
type input "2025-08-31"
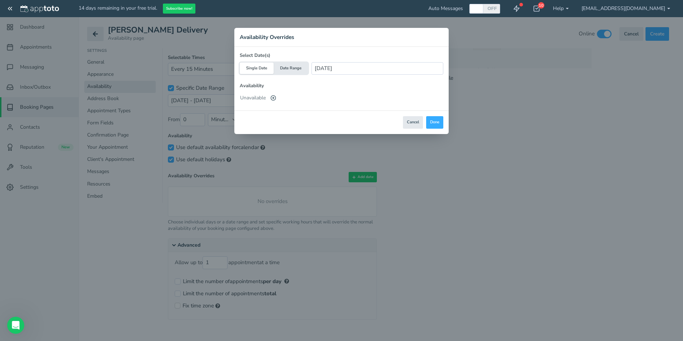
drag, startPoint x: 351, startPoint y: 102, endPoint x: 355, endPoint y: 104, distance: 4.8
click at [353, 103] on div "Unavailable" at bounding box center [342, 97] width 204 height 11
click at [437, 122] on button "Done" at bounding box center [434, 122] width 17 height 13
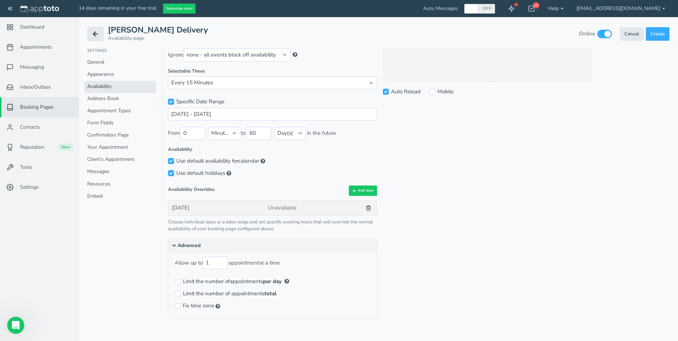
scroll to position [0, 0]
click at [177, 307] on input "Fix time zone" at bounding box center [178, 306] width 6 height 6
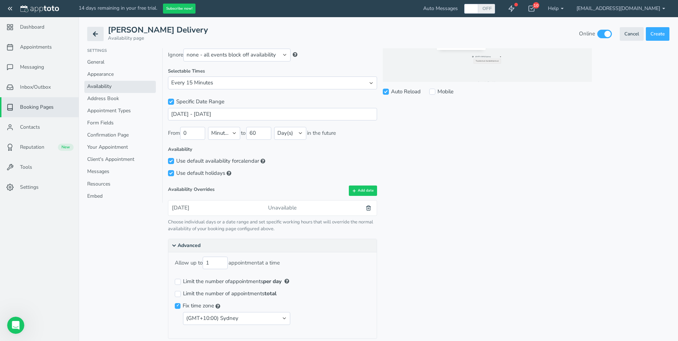
scroll to position [129, 0]
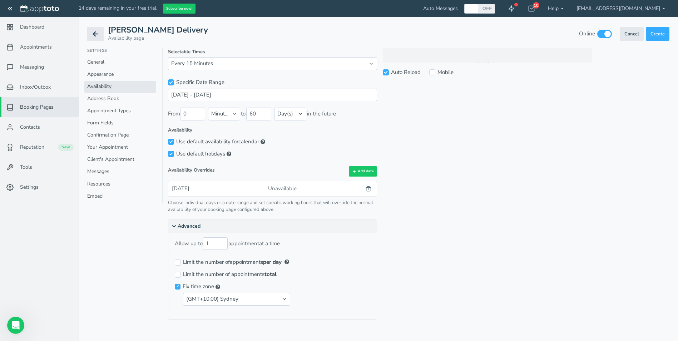
click at [179, 289] on input "Fix time zone" at bounding box center [178, 287] width 6 height 6
checkbox input "false"
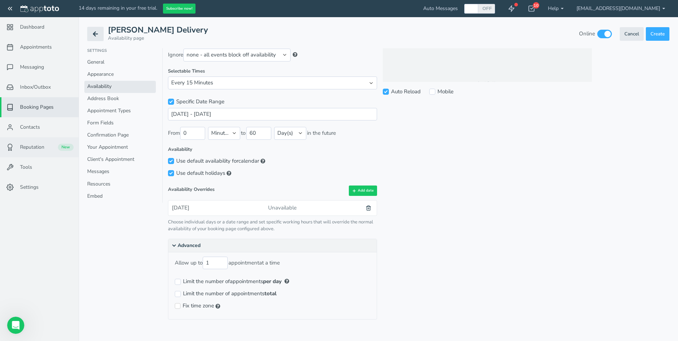
scroll to position [0, 0]
click at [98, 99] on link "Address Book" at bounding box center [119, 99] width 71 height 12
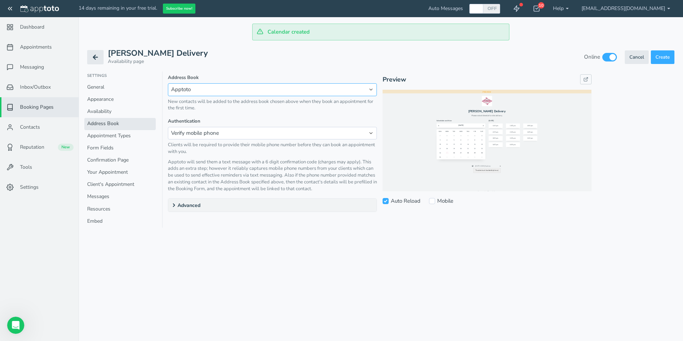
click at [217, 91] on select "None Apptoto" at bounding box center [272, 89] width 209 height 13
click at [217, 134] on select "Verify mobile phone Verify email address Require campaign booking link Captcha …" at bounding box center [272, 133] width 209 height 13
click at [174, 135] on select "Verify mobile phone Verify email address Require campaign booking link Captcha …" at bounding box center [272, 133] width 209 height 13
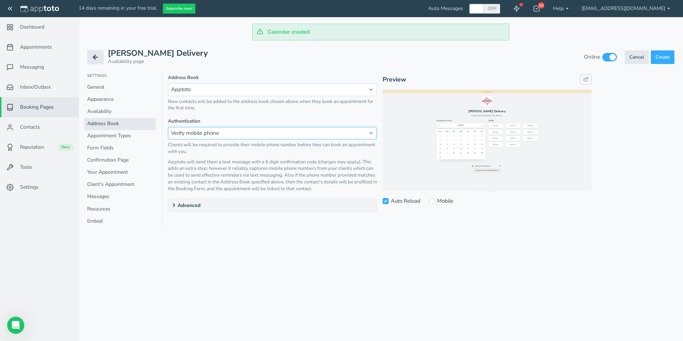
click at [174, 135] on select "Verify mobile phone Verify email address Require campaign booking link Captcha …" at bounding box center [272, 133] width 209 height 13
select select "string:none"
click at [168, 127] on select "Verify mobile phone Verify email address Require campaign booking link Captcha …" at bounding box center [272, 133] width 209 height 13
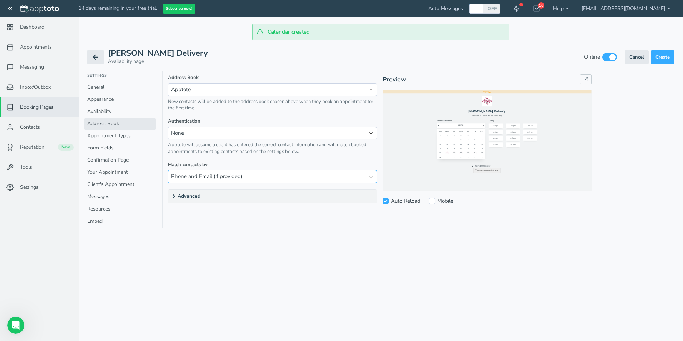
click at [187, 178] on select "Phone and Email (if provided) By Phone By Email None" at bounding box center [272, 176] width 209 height 13
click at [225, 153] on p "Apptoto will assume a client has entered the correct contact information and wi…" at bounding box center [272, 149] width 209 height 14
click at [173, 196] on icon at bounding box center [174, 196] width 6 height 6
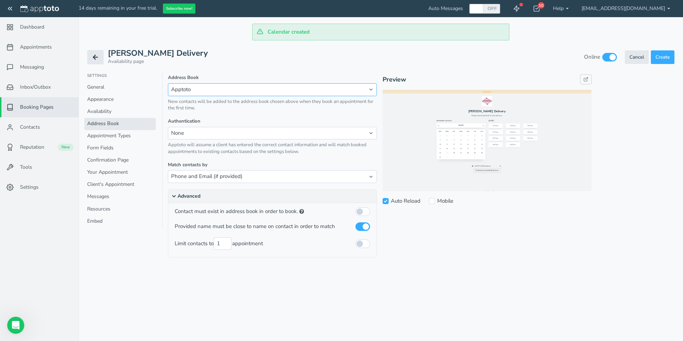
click at [242, 94] on select "None Apptoto" at bounding box center [272, 89] width 209 height 13
click at [241, 91] on select "None Apptoto" at bounding box center [272, 89] width 209 height 13
click at [130, 134] on link "Appointment Types" at bounding box center [119, 136] width 71 height 12
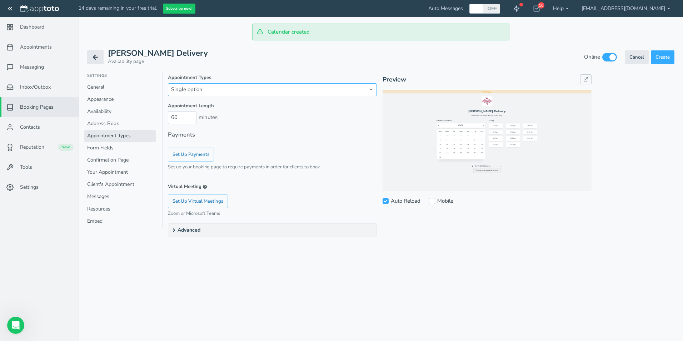
click at [236, 93] on select "Single option Multiple options" at bounding box center [272, 89] width 209 height 13
click at [187, 116] on input "60" at bounding box center [182, 117] width 29 height 13
drag, startPoint x: 180, startPoint y: 116, endPoint x: 147, endPoint y: 115, distance: 34.0
click at [147, 115] on div "Settings General Appearance Availability Address Book Appointment Types Form Fi…" at bounding box center [381, 160] width 588 height 178
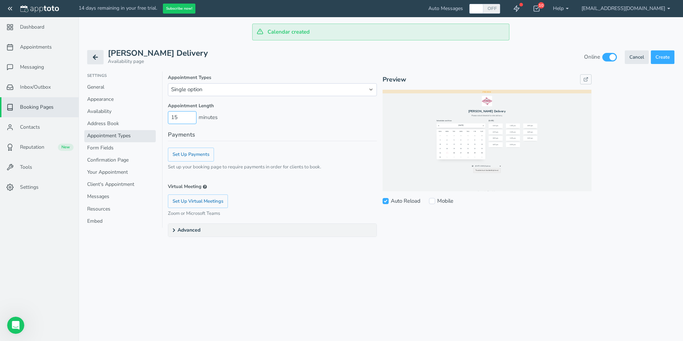
type input "15"
drag, startPoint x: 284, startPoint y: 124, endPoint x: 282, endPoint y: 131, distance: 6.9
click at [284, 125] on div "Appointment Length 15 minutes Payments Set Up Payments Set up your booking page…" at bounding box center [272, 160] width 209 height 114
click at [278, 193] on div "Virtual Meeting Create a virtual meeting automatically when clients book Set Up…" at bounding box center [272, 200] width 209 height 34
click at [176, 230] on icon at bounding box center [174, 230] width 6 height 6
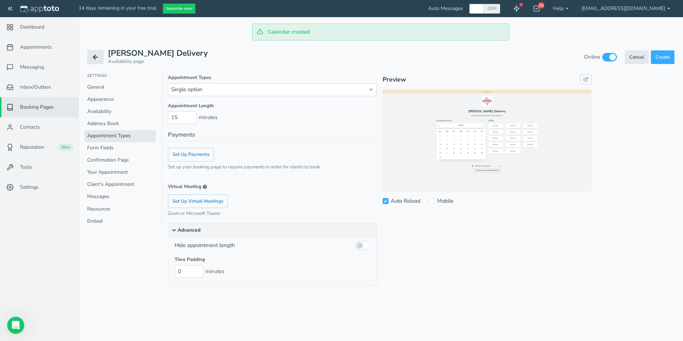
click at [176, 229] on icon at bounding box center [174, 230] width 6 height 6
click at [437, 201] on label "Mobile" at bounding box center [441, 201] width 24 height 8
click at [435, 201] on input "Mobile" at bounding box center [432, 201] width 6 height 6
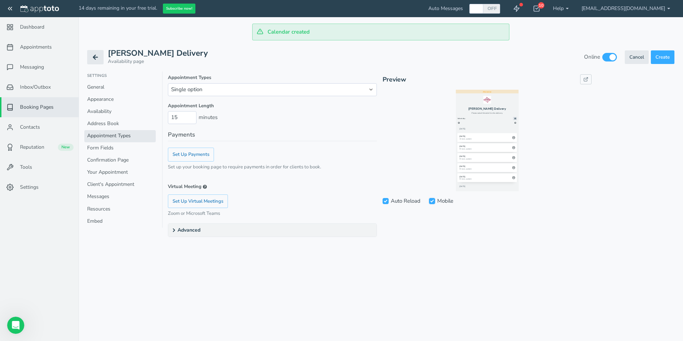
click at [434, 202] on input "Mobile" at bounding box center [432, 201] width 6 height 6
checkbox input "false"
click at [173, 230] on icon at bounding box center [174, 230] width 6 height 6
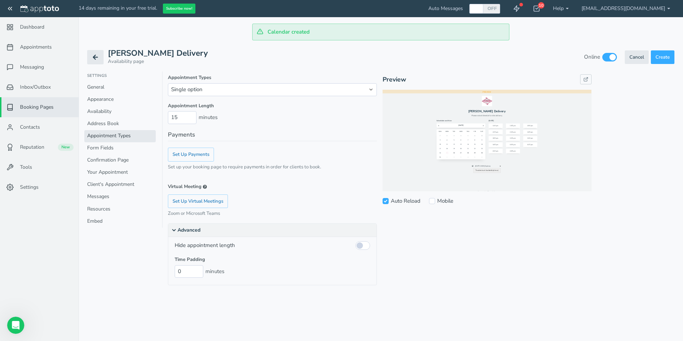
click at [175, 232] on icon at bounding box center [174, 230] width 6 height 6
click at [120, 148] on link "Form Fields" at bounding box center [119, 148] width 71 height 12
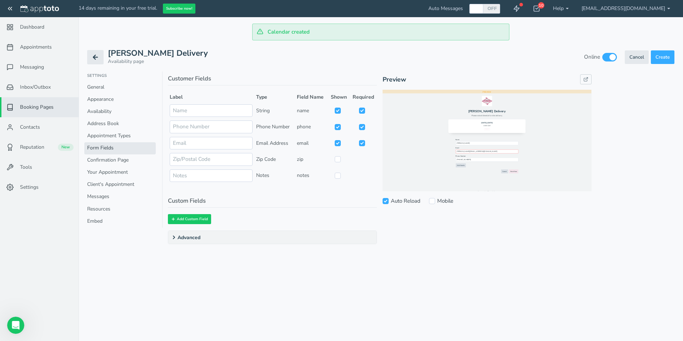
click at [163, 239] on div "Title Calala BESS Delivery Required Description Please select timeslot for site…" at bounding box center [419, 164] width 512 height 186
click at [174, 239] on icon at bounding box center [174, 237] width 6 height 6
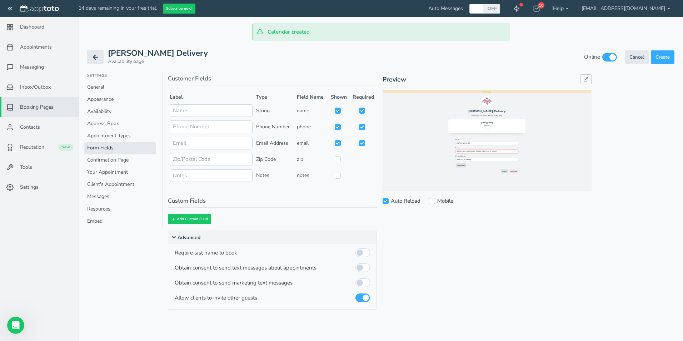
click at [174, 239] on icon at bounding box center [174, 237] width 6 height 6
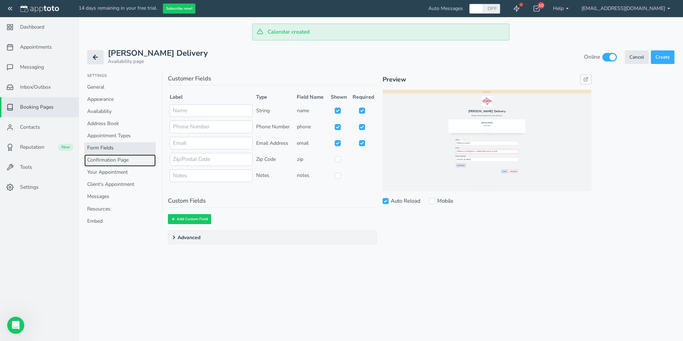
click at [115, 157] on link "Confirmation Page" at bounding box center [119, 160] width 71 height 12
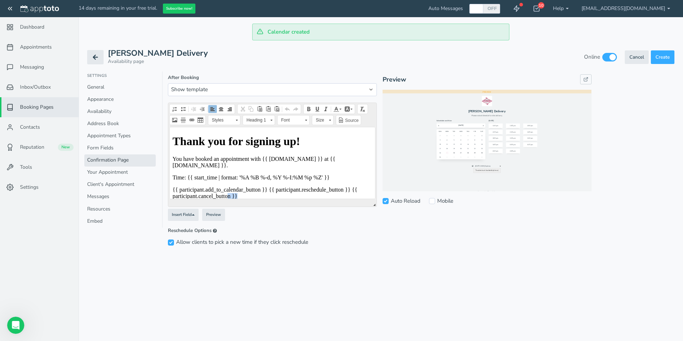
drag, startPoint x: 245, startPoint y: 192, endPoint x: 228, endPoint y: 189, distance: 17.0
click at [228, 189] on p "{{ participant.add_to_calendar_button }} {{ participant.reschedule_button }} {{…" at bounding box center [273, 192] width 200 height 13
drag, startPoint x: 209, startPoint y: 157, endPoint x: 241, endPoint y: 154, distance: 31.6
click at [209, 157] on p "You have booked an appointment with {{ owner.name }} at {{ owner.company }}." at bounding box center [273, 161] width 200 height 13
click at [222, 143] on h1 "Thank you for signing up!" at bounding box center [273, 140] width 200 height 13
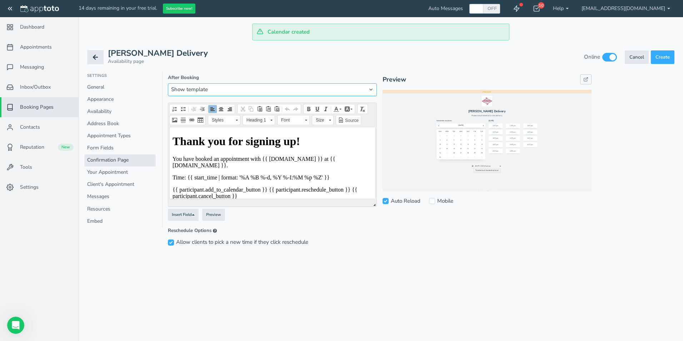
click at [206, 90] on select "Show template Show appointment page Redirect to url" at bounding box center [272, 89] width 209 height 13
click at [168, 83] on select "Show template Show appointment page Redirect to url" at bounding box center [272, 89] width 209 height 13
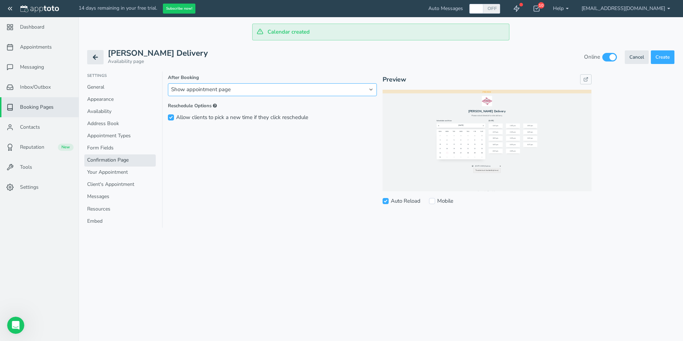
click at [203, 89] on select "Show template Show appointment page Redirect to url" at bounding box center [272, 89] width 209 height 13
select select "string:show_message"
click at [168, 83] on select "Show template Show appointment page Redirect to url" at bounding box center [272, 89] width 209 height 13
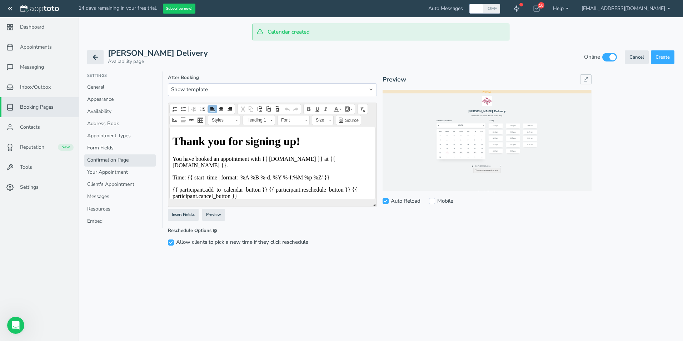
click at [198, 144] on h1 "Thank you for signing up!" at bounding box center [273, 140] width 200 height 13
click at [265, 137] on h1 "Thank you for signing up!" at bounding box center [273, 140] width 200 height 13
drag, startPoint x: 281, startPoint y: 143, endPoint x: 263, endPoint y: 142, distance: 18.3
click at [263, 142] on h1 "Thank you for signing up!" at bounding box center [273, 140] width 200 height 13
click at [293, 140] on h1 "Thank you for signing up!" at bounding box center [273, 140] width 200 height 13
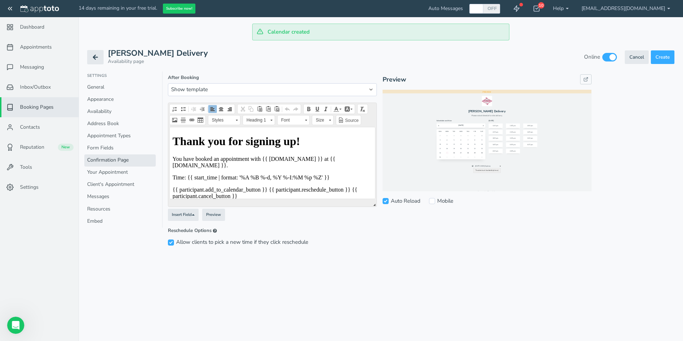
click at [258, 192] on p "{{ participant.add_to_calendar_button }} {{ participant.reschedule_button }} {{…" at bounding box center [273, 192] width 200 height 13
drag, startPoint x: 277, startPoint y: 143, endPoint x: 289, endPoint y: 139, distance: 12.1
click at [277, 143] on h1 "Thank you for signing up!" at bounding box center [273, 140] width 200 height 13
drag, startPoint x: 296, startPoint y: 140, endPoint x: 247, endPoint y: 139, distance: 49.0
click at [247, 139] on h1 "Thank you for signing up!" at bounding box center [273, 140] width 200 height 13
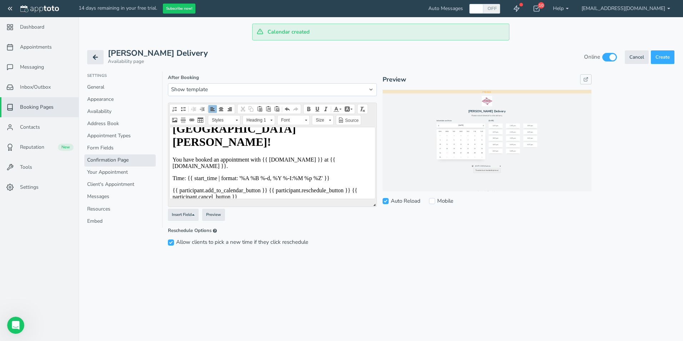
click at [230, 185] on body "Thank you for booking a delivery at Calala BESS! You have booked an appointment…" at bounding box center [273, 160] width 200 height 103
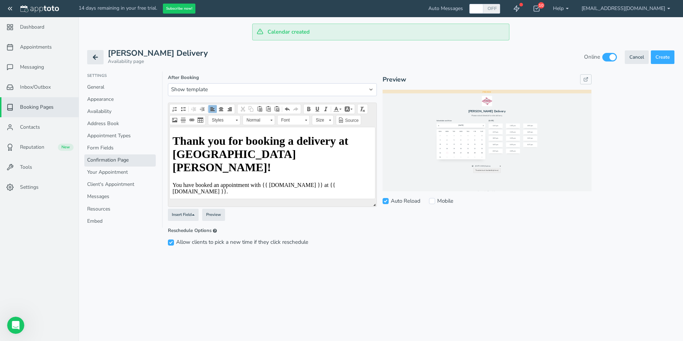
click at [264, 142] on h1 "Thank you for booking a delivery at Calala BESS!" at bounding box center [273, 154] width 200 height 40
click at [268, 139] on h1 "Thank you for booking a delivery at Calala BESS!" at bounding box center [273, 154] width 200 height 40
click at [289, 141] on h1 "Thank you for booking a delivery at Calala BESS!" at bounding box center [273, 154] width 200 height 40
click at [221, 182] on p "You have booked an appointment with {{ owner.name }} at {{ owner.company }}." at bounding box center [273, 188] width 200 height 13
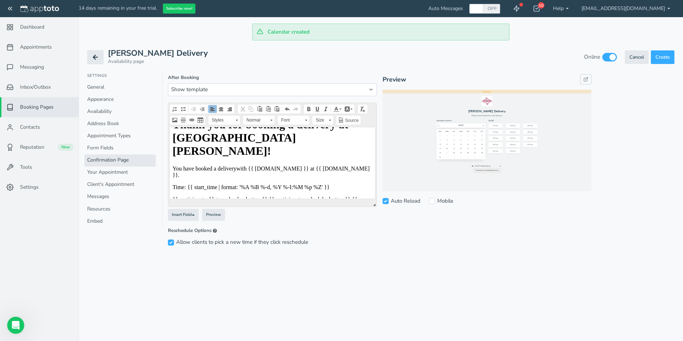
scroll to position [25, 0]
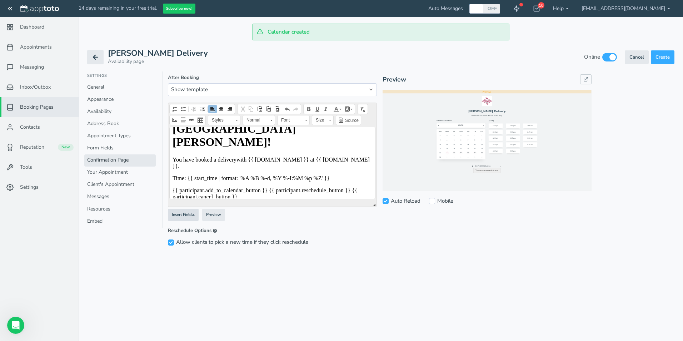
click at [199, 217] on button "Insert Field" at bounding box center [183, 215] width 31 height 13
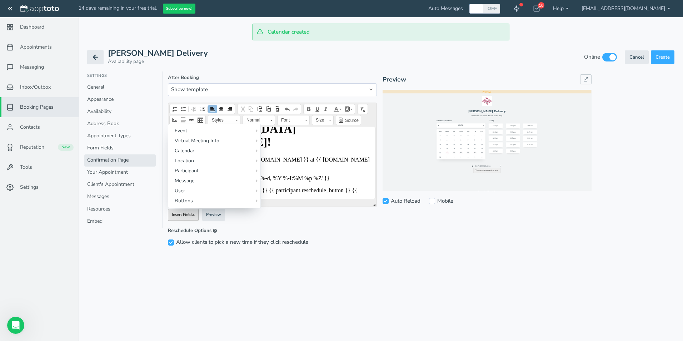
click at [322, 231] on label "Reschedule Options" at bounding box center [272, 230] width 209 height 7
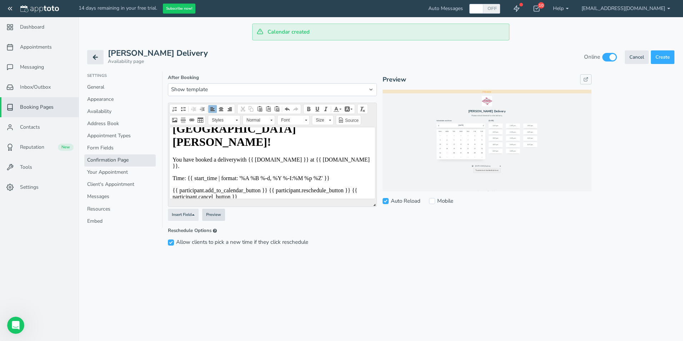
click at [219, 214] on button "Preview" at bounding box center [213, 215] width 23 height 13
click at [255, 206] on p at bounding box center [273, 209] width 200 height 6
drag, startPoint x: 430, startPoint y: 199, endPoint x: 433, endPoint y: 202, distance: 4.4
click at [431, 200] on input "Mobile" at bounding box center [432, 201] width 6 height 6
click at [429, 202] on div "Auto Reload Mobile" at bounding box center [487, 201] width 209 height 12
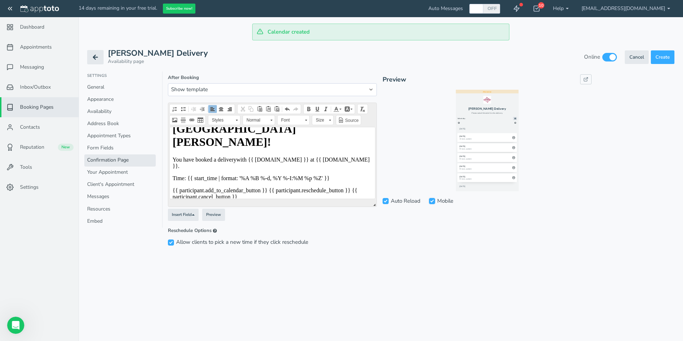
click at [432, 202] on input "Mobile" at bounding box center [432, 201] width 6 height 6
checkbox input "false"
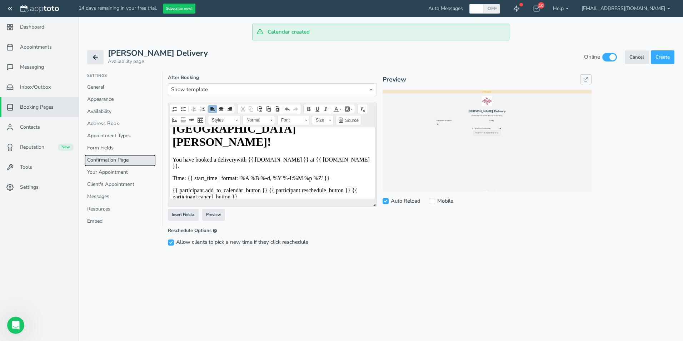
click at [103, 164] on link "Confirmation Page" at bounding box center [119, 160] width 71 height 12
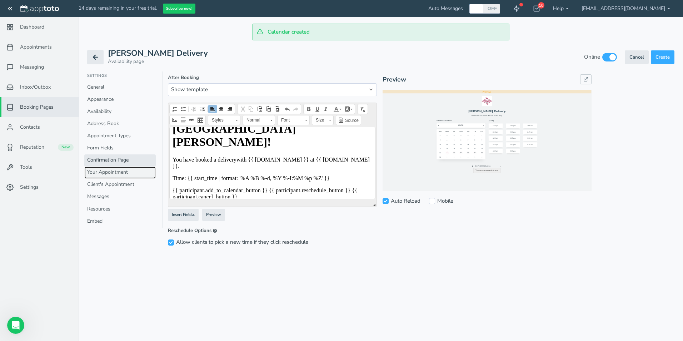
click at [101, 172] on link "Your Appointment" at bounding box center [119, 173] width 71 height 12
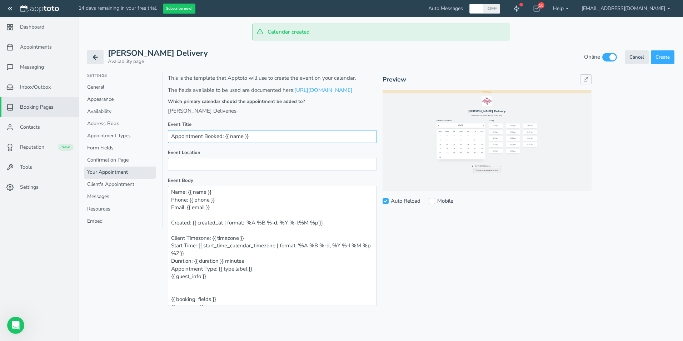
click at [198, 143] on input "Appointment Booked: {{ name }}" at bounding box center [272, 136] width 209 height 13
type input "Delivery Booked: {{ name }}"
click at [196, 170] on input "text" at bounding box center [272, 164] width 209 height 13
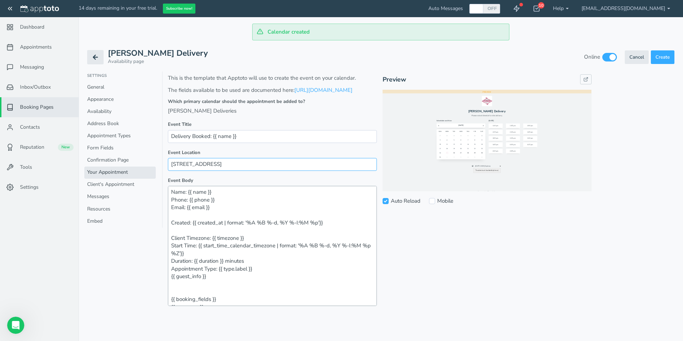
type input "474 Calala Lane, CALALA NSW 2340"
click at [226, 200] on textarea "Name: {{ name }} Phone: {{ phone }} Email: {{ email }} Created: {{ created_at |…" at bounding box center [272, 246] width 209 height 120
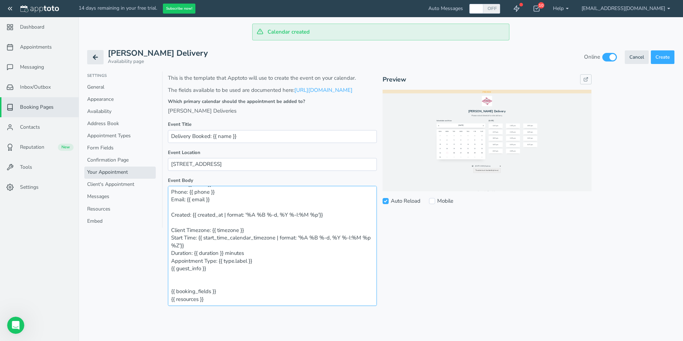
scroll to position [15, 0]
click at [118, 183] on link "Client's Appointment" at bounding box center [119, 185] width 71 height 12
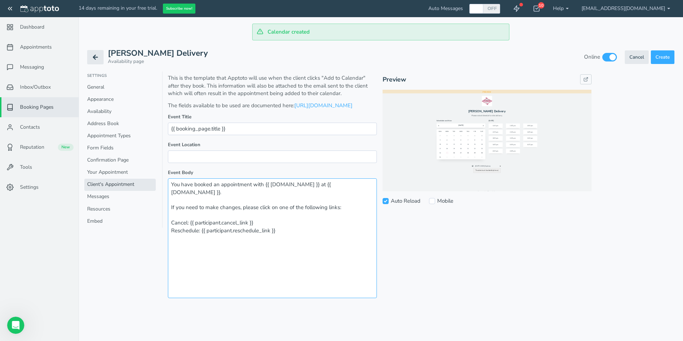
click at [234, 193] on textarea "You have booked an appointment with {{ owner.name }} at {{ owner.company }}. If…" at bounding box center [272, 238] width 209 height 120
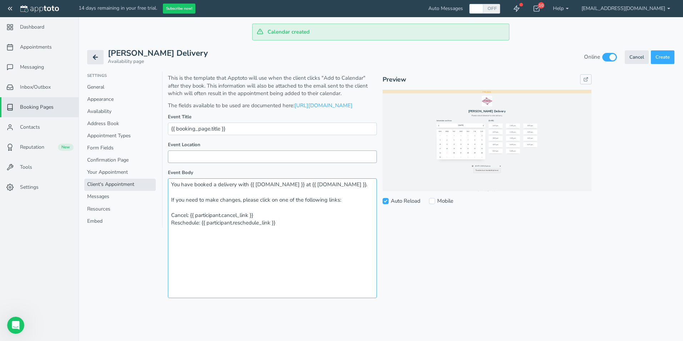
type textarea "You have booked a delivery with {{ owner.name }} at {{ owner.company }}. If you…"
click at [193, 163] on input "text" at bounding box center [272, 156] width 209 height 13
type input "474 Calala Lane, CALALA NSW 2340"
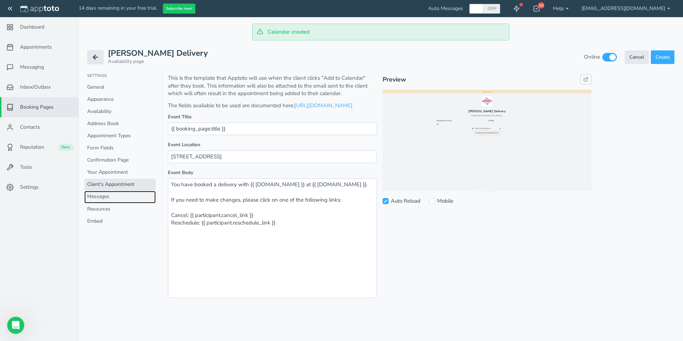
click at [96, 195] on link "Messages" at bounding box center [119, 197] width 71 height 12
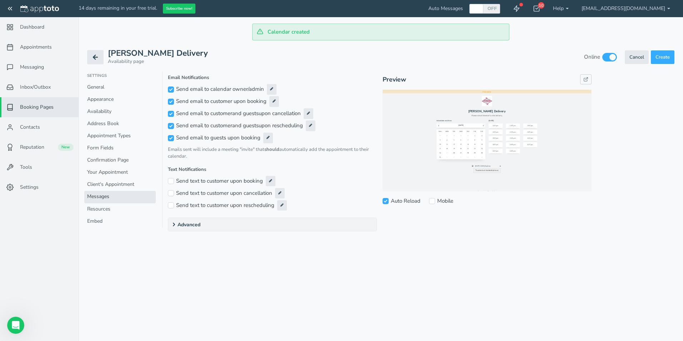
click at [178, 223] on summary "Advanced" at bounding box center [272, 224] width 208 height 13
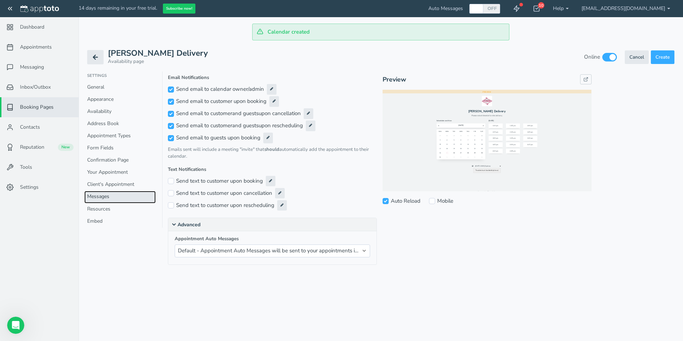
click at [115, 202] on link "Messages" at bounding box center [119, 197] width 71 height 12
click at [114, 208] on link "Resources" at bounding box center [119, 209] width 71 height 12
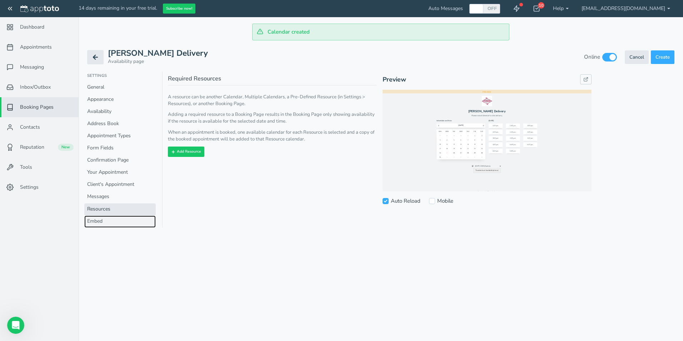
click at [113, 222] on link "Embed" at bounding box center [119, 222] width 71 height 12
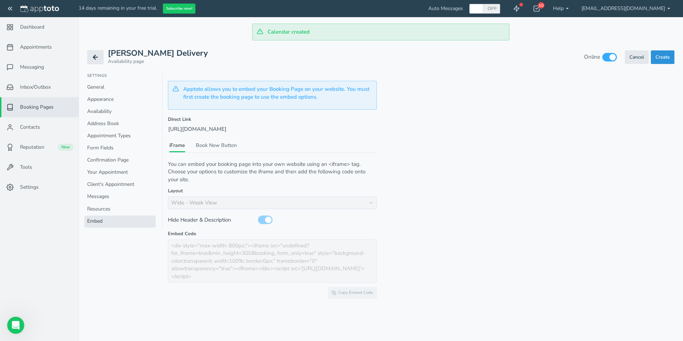
click at [660, 55] on span "Create" at bounding box center [663, 57] width 14 height 6
checkbox input "false"
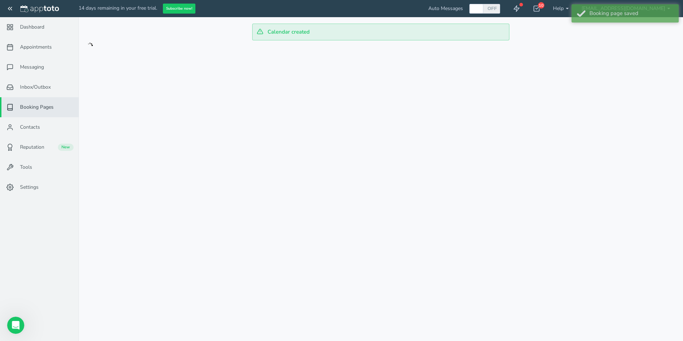
checkbox input "true"
type input "Calala BESS Delivery"
type input "calalabessdeliveries"
checkbox input "true"
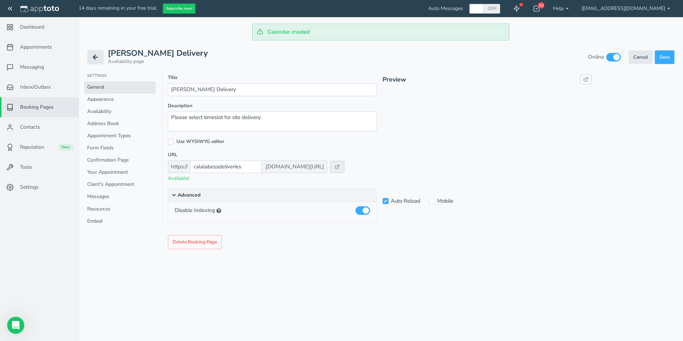
click at [335, 168] on icon at bounding box center [337, 166] width 5 height 5
click at [92, 112] on link "Availability" at bounding box center [119, 112] width 71 height 12
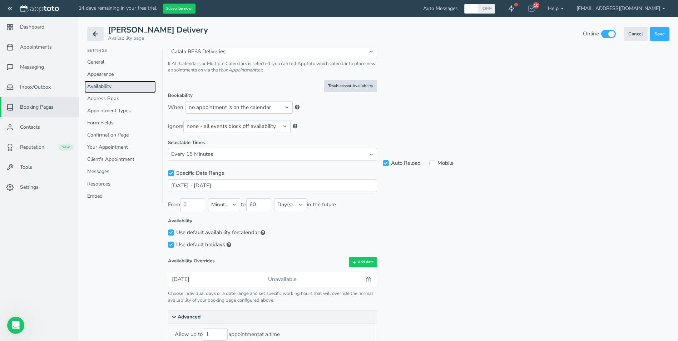
scroll to position [2, 0]
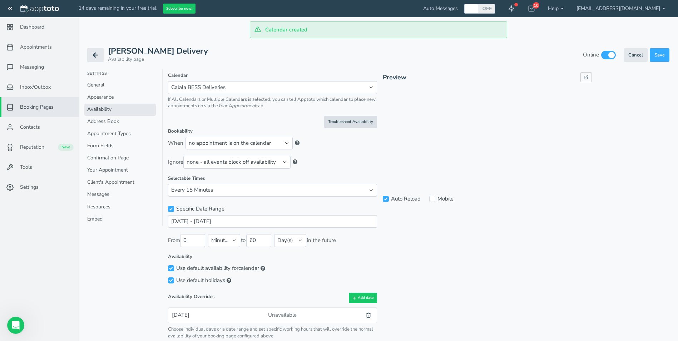
click at [350, 123] on link "Troubleshoot Availability" at bounding box center [350, 122] width 53 height 12
click at [26, 188] on span "Settings" at bounding box center [29, 187] width 19 height 7
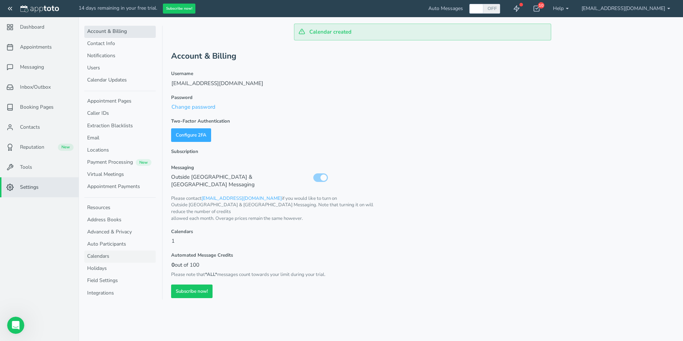
click at [100, 256] on link "Calendars" at bounding box center [119, 257] width 71 height 12
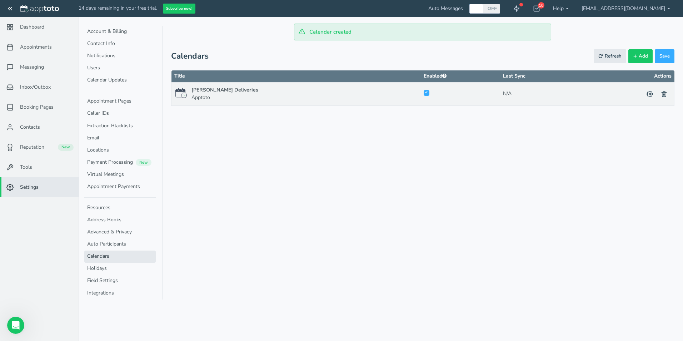
checkbox input "true"
click at [648, 92] on use at bounding box center [650, 94] width 6 height 6
checkbox input "true"
type input "Calala BESS Deliveries"
select select "object:null"
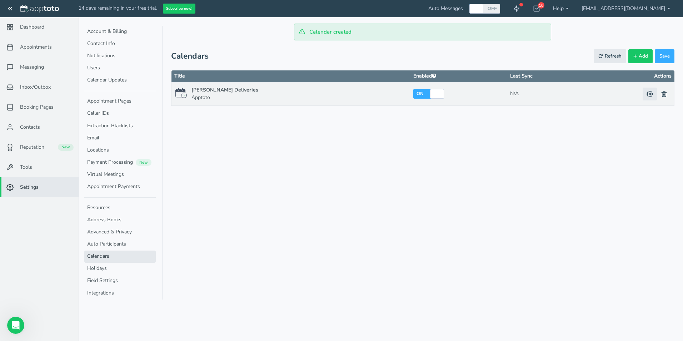
select select "object:null"
select select "?"
select select "object:null"
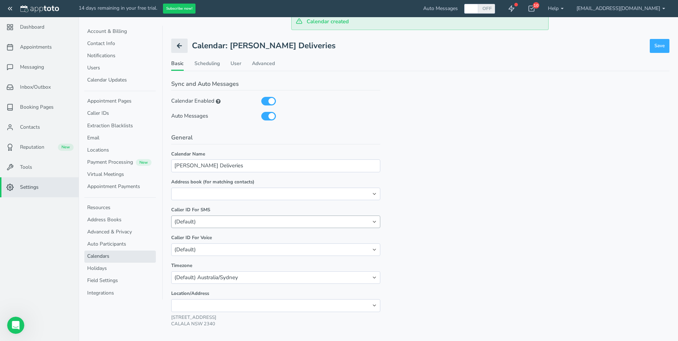
scroll to position [18, 0]
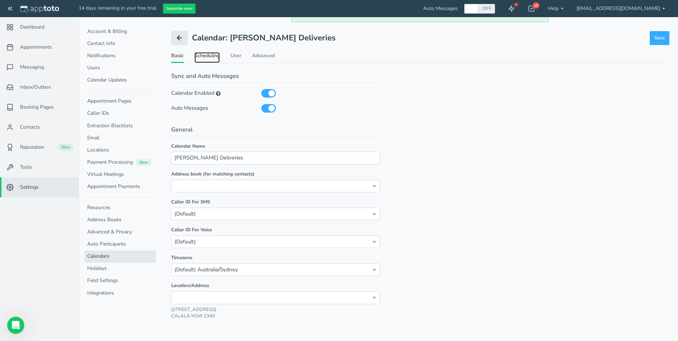
click at [204, 57] on link "Scheduling" at bounding box center [206, 57] width 25 height 10
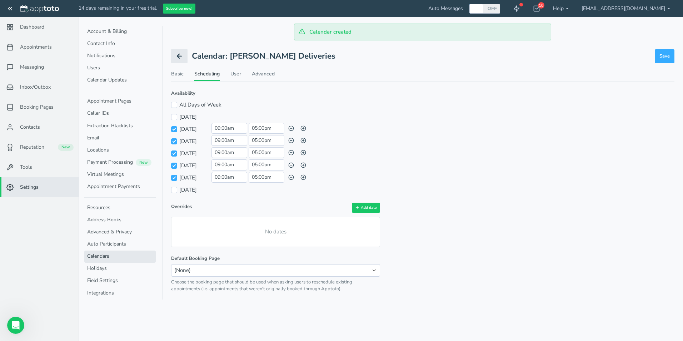
click at [173, 194] on div "[DATE]" at bounding box center [191, 190] width 40 height 12
click at [174, 193] on input "[DATE]" at bounding box center [174, 190] width 6 height 6
checkbox input "true"
click at [236, 130] on input "09:00am" at bounding box center [230, 128] width 36 height 11
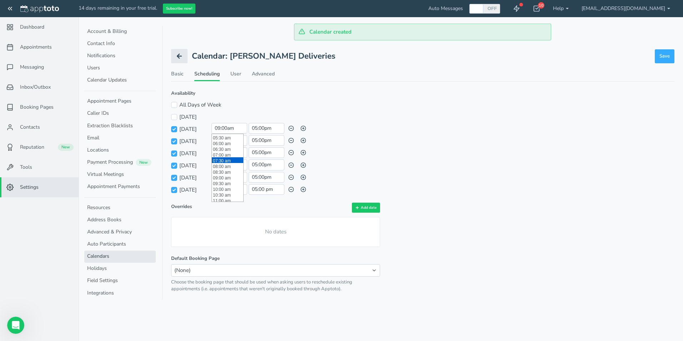
click at [228, 158] on li "07:30 am" at bounding box center [227, 160] width 31 height 6
type input "07:30 am"
click at [243, 139] on input "09:00am" at bounding box center [230, 140] width 36 height 11
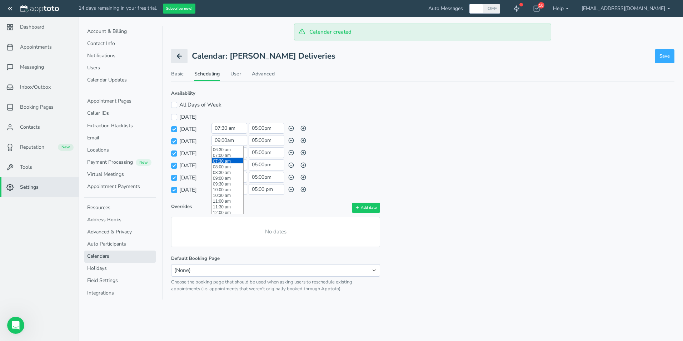
click at [227, 162] on li "07:30 am" at bounding box center [227, 161] width 31 height 6
type input "07:30 am"
click at [242, 153] on input "09:00am" at bounding box center [230, 152] width 36 height 11
click at [231, 169] on li "07:00 am" at bounding box center [227, 167] width 31 height 6
drag, startPoint x: 239, startPoint y: 154, endPoint x: 196, endPoint y: 151, distance: 43.3
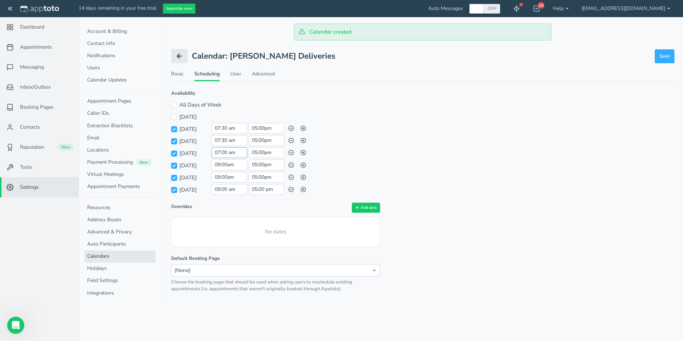
click at [196, 151] on div "Wednesday 07:00 am and 05:00pm Day schedule invalid; please ensure that blocks …" at bounding box center [275, 153] width 209 height 12
click at [241, 150] on input "07:00 am" at bounding box center [230, 152] width 36 height 11
click at [232, 169] on li "07:30 am" at bounding box center [227, 167] width 31 height 6
type input "07:30 am"
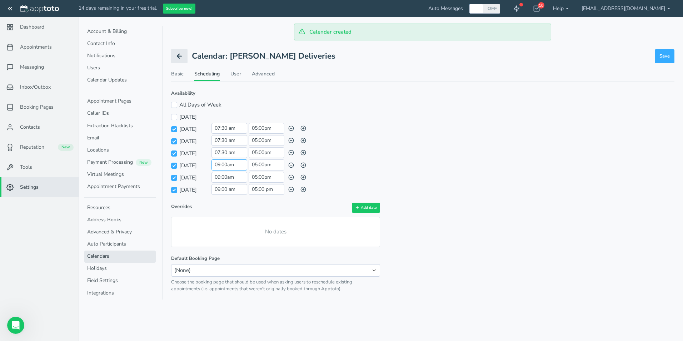
click at [229, 163] on input "09:00am" at bounding box center [230, 164] width 36 height 11
click at [226, 186] on li "07:30 am" at bounding box center [227, 185] width 31 height 6
type input "07:30 am"
click at [226, 177] on input "09:00am" at bounding box center [230, 177] width 36 height 11
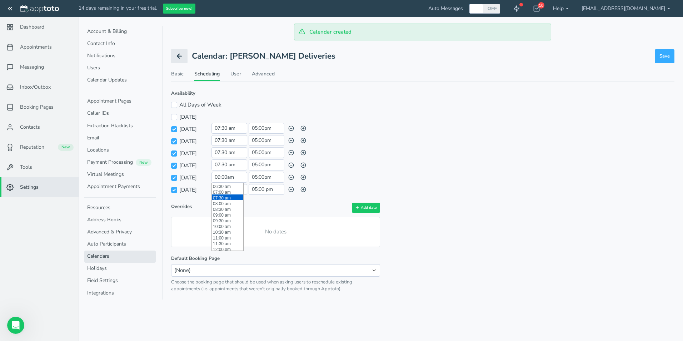
click at [228, 197] on li "07:30 am" at bounding box center [227, 197] width 31 height 6
type input "07:30 am"
click at [224, 189] on input "09:00 am" at bounding box center [230, 189] width 36 height 11
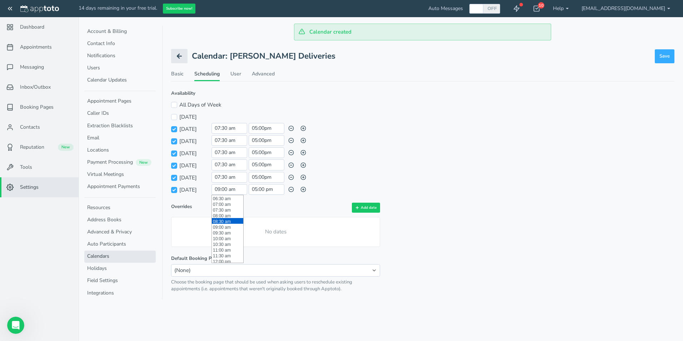
click at [226, 223] on li "08:30 am" at bounding box center [227, 221] width 31 height 6
type input "08:30 am"
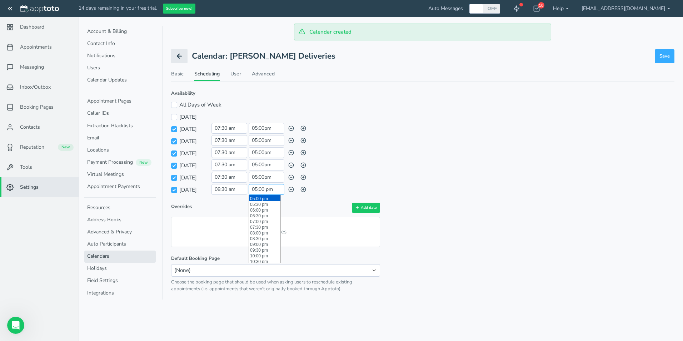
click at [259, 191] on input "05:00 pm" at bounding box center [267, 189] width 36 height 11
click at [263, 218] on li "12:30 pm" at bounding box center [264, 220] width 31 height 6
type input "12:30 pm"
click at [326, 198] on div "Availability Between 09:00am and 05:00pm on All Days of Week All Days of Week S…" at bounding box center [275, 191] width 209 height 202
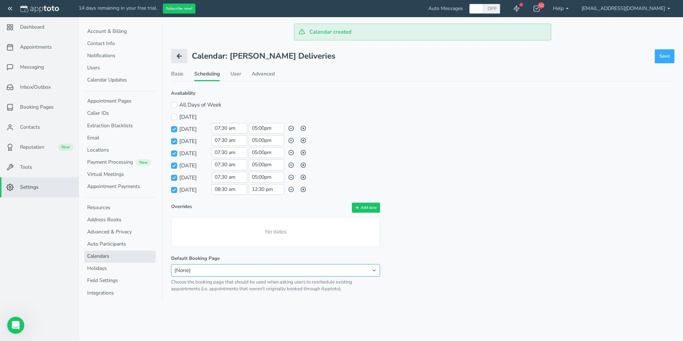
click at [341, 271] on select "(None) Calala BESS Delivery" at bounding box center [275, 270] width 209 height 13
select select "number:15115"
click at [171, 264] on select "(None) Calala BESS Delivery" at bounding box center [275, 270] width 209 height 13
click at [483, 258] on div "Availability Between 09:00am and 05:00pm on All Days of Week All Days of Week S…" at bounding box center [423, 191] width 504 height 202
click at [665, 54] on span "Save" at bounding box center [665, 56] width 10 height 7
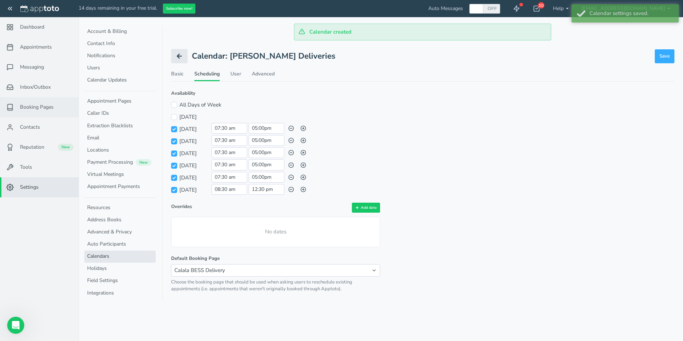
click at [32, 104] on span "Booking Pages" at bounding box center [37, 107] width 34 height 7
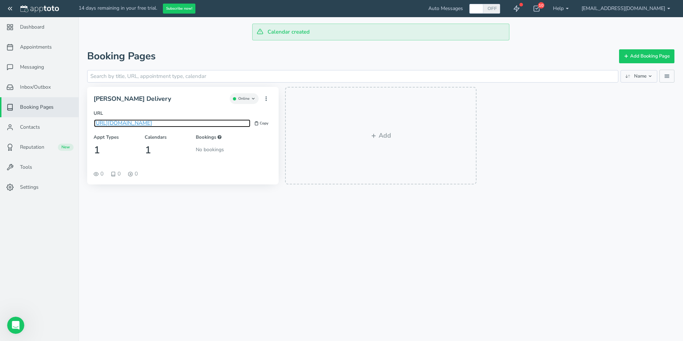
click at [157, 122] on link "https://calalabessdeliveries.apptoto.com/" at bounding box center [172, 123] width 157 height 8
click at [152, 123] on link "https://calalabessdeliveries.apptoto.com/" at bounding box center [172, 123] width 157 height 8
click at [49, 50] on span "Appointments" at bounding box center [36, 47] width 32 height 7
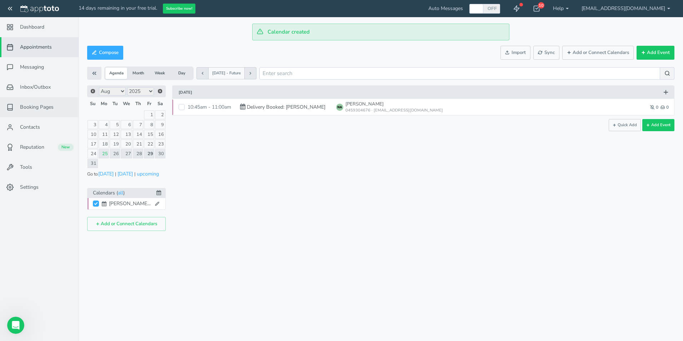
click at [43, 100] on link "Booking Pages" at bounding box center [39, 107] width 79 height 20
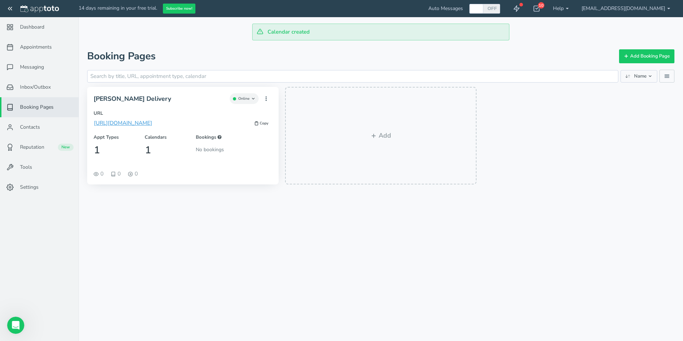
drag, startPoint x: 156, startPoint y: 123, endPoint x: 170, endPoint y: 122, distance: 13.6
click at [183, 110] on label "URL" at bounding box center [183, 113] width 179 height 7
click at [261, 122] on span "Copied" at bounding box center [264, 123] width 12 height 5
click at [268, 97] on icon "button" at bounding box center [266, 99] width 6 height 6
click at [246, 169] on div "Views 0 Bookings 0 View Requests 0" at bounding box center [183, 175] width 192 height 17
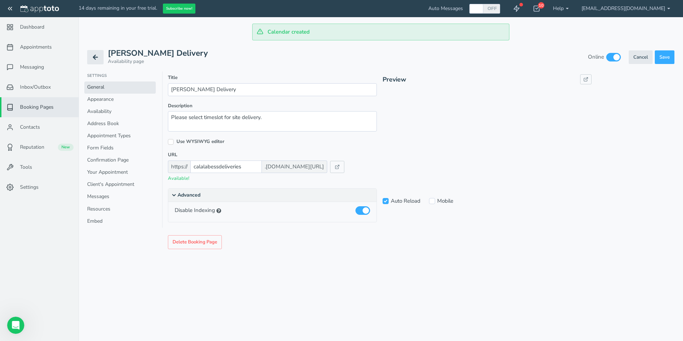
click at [45, 105] on span "Booking Pages" at bounding box center [37, 107] width 34 height 7
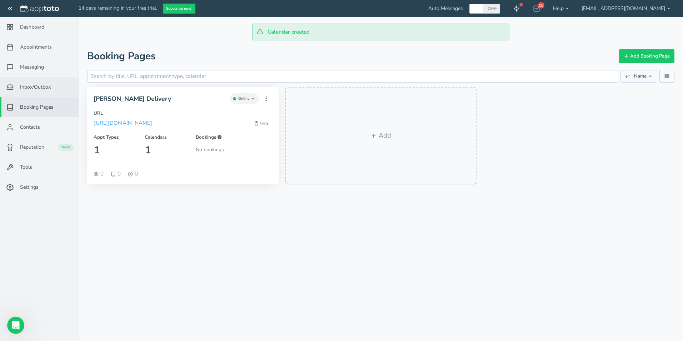
click at [61, 88] on link "Inbox/Outbox 0" at bounding box center [39, 87] width 79 height 20
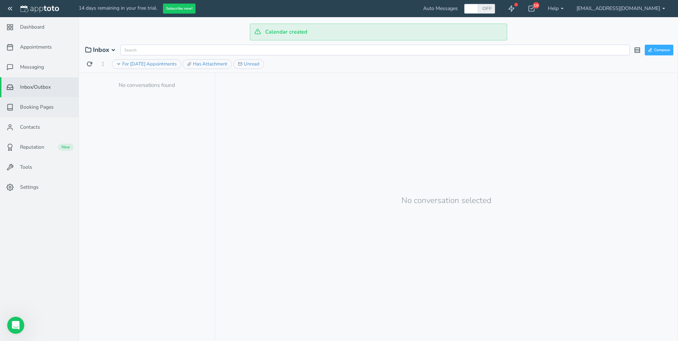
drag, startPoint x: 31, startPoint y: 105, endPoint x: 40, endPoint y: 115, distance: 13.7
click at [31, 105] on span "Booking Pages" at bounding box center [37, 107] width 34 height 7
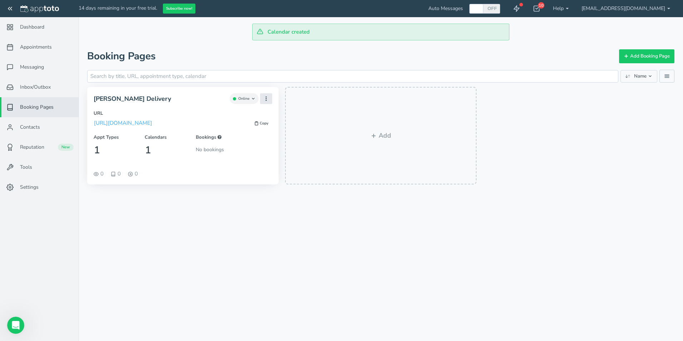
click at [266, 100] on use "button" at bounding box center [266, 99] width 0 height 4
click at [261, 110] on button "Edit" at bounding box center [226, 112] width 92 height 10
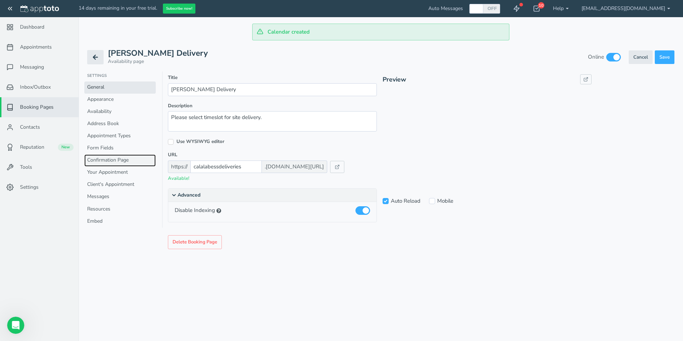
click at [108, 158] on link "Confirmation Page" at bounding box center [119, 160] width 71 height 12
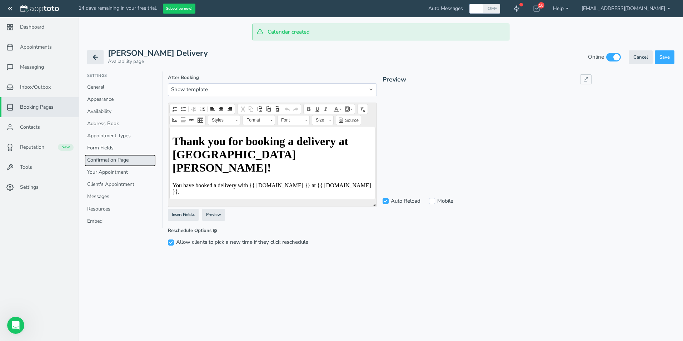
scroll to position [25, 0]
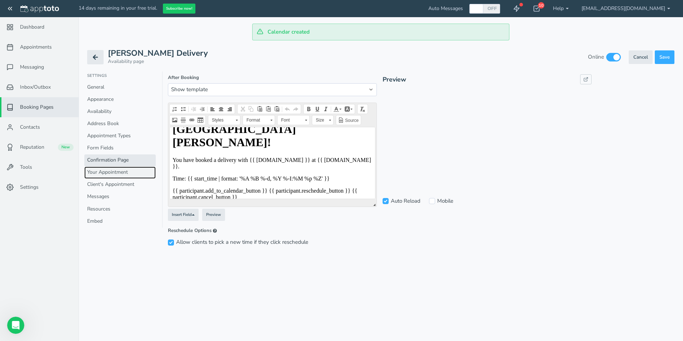
click at [136, 172] on link "Your Appointment" at bounding box center [119, 173] width 71 height 12
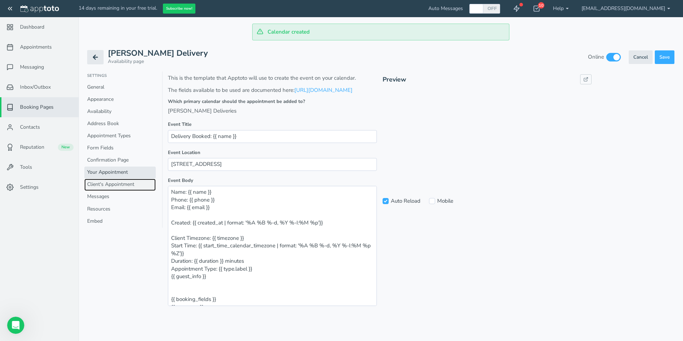
click at [112, 182] on link "Client's Appointment" at bounding box center [119, 185] width 71 height 12
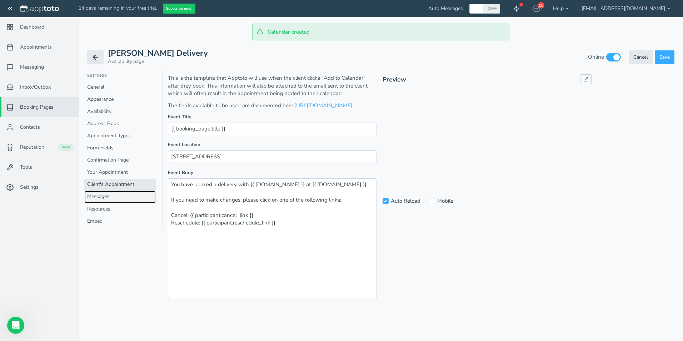
click at [116, 196] on link "Messages" at bounding box center [119, 197] width 71 height 12
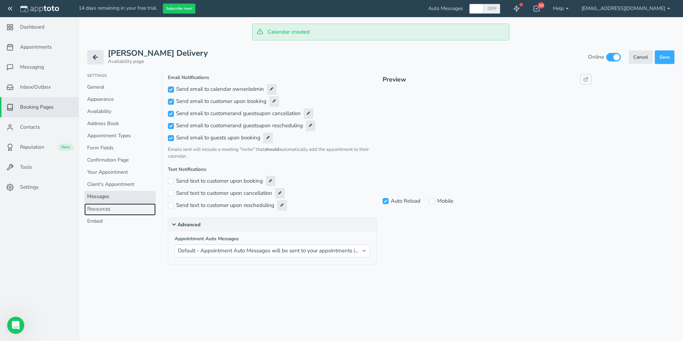
click at [110, 208] on link "Resources" at bounding box center [119, 209] width 71 height 12
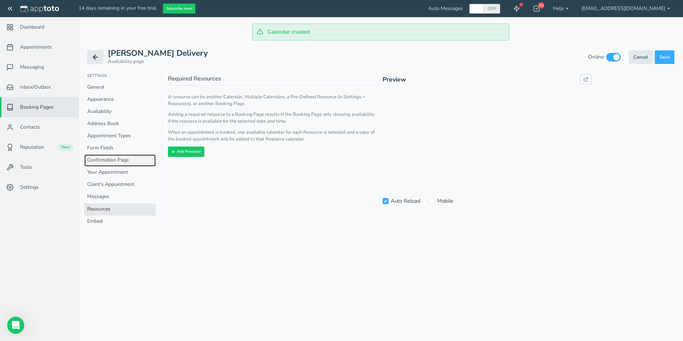
click at [100, 162] on link "Confirmation Page" at bounding box center [119, 160] width 71 height 12
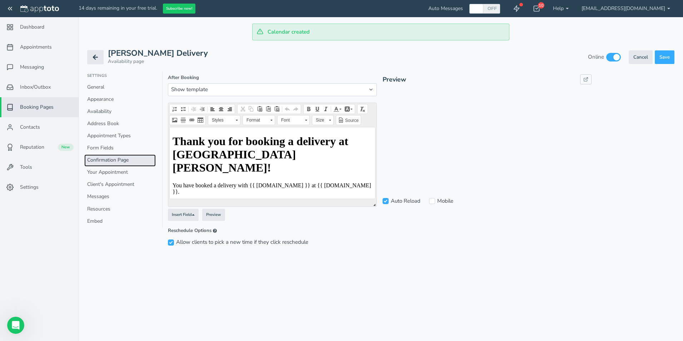
scroll to position [25, 0]
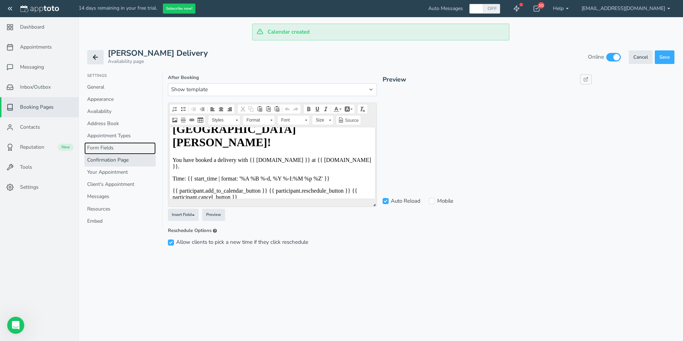
click at [100, 150] on link "Form Fields" at bounding box center [119, 148] width 71 height 12
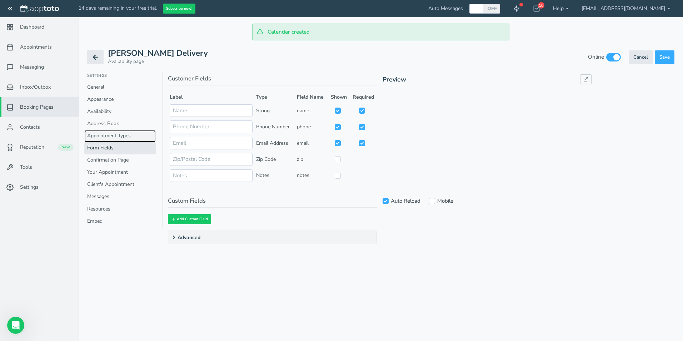
click at [98, 134] on link "Appointment Types" at bounding box center [119, 136] width 71 height 12
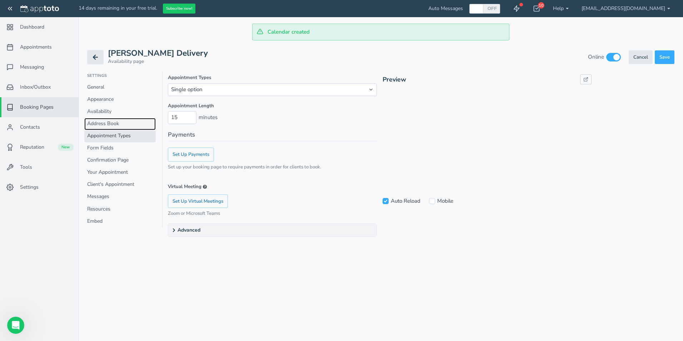
click at [97, 119] on link "Address Book" at bounding box center [119, 124] width 71 height 12
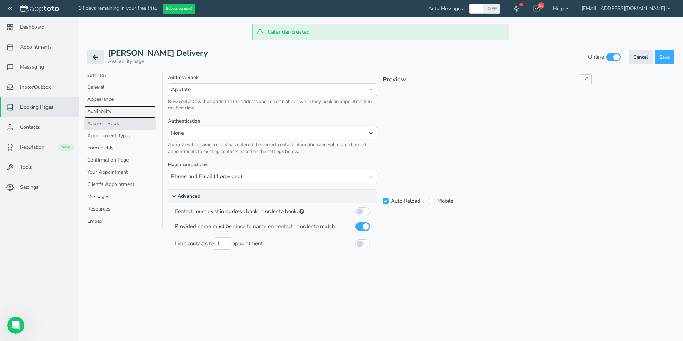
click at [98, 115] on link "Availability" at bounding box center [119, 112] width 71 height 12
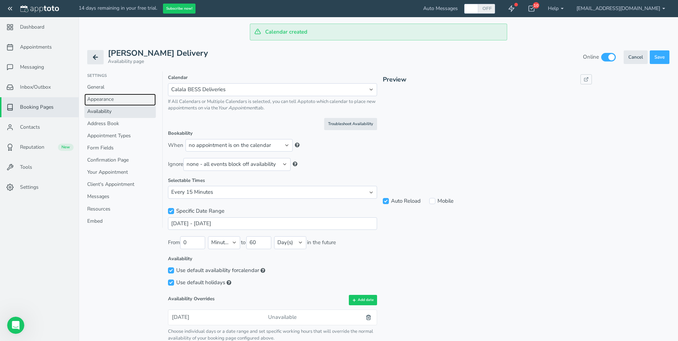
click at [97, 105] on link "Appearance" at bounding box center [119, 100] width 71 height 12
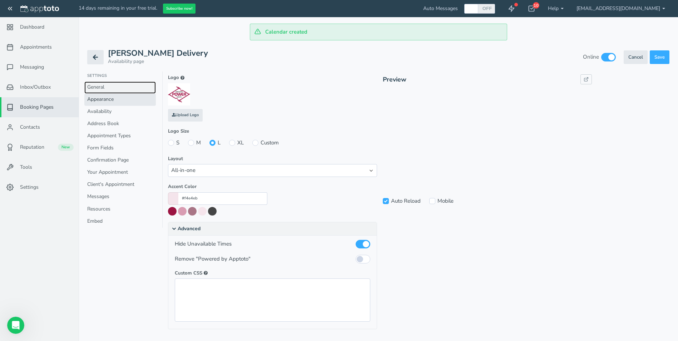
click at [96, 87] on link "General" at bounding box center [119, 87] width 71 height 12
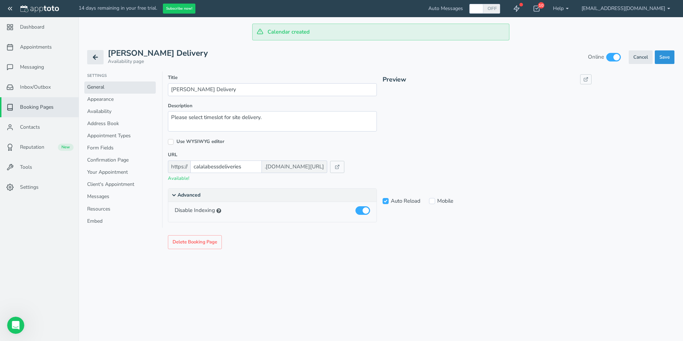
click at [667, 60] on button "Create Save" at bounding box center [665, 57] width 20 height 14
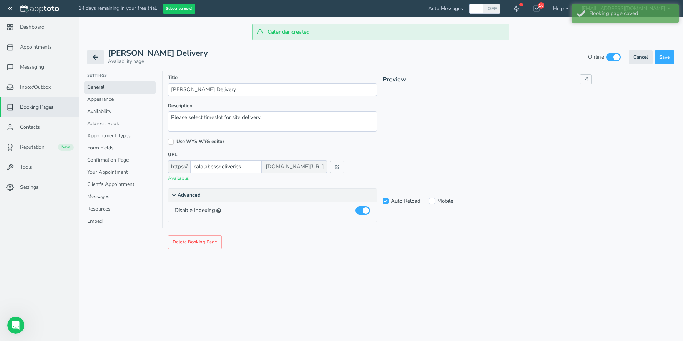
click at [555, 36] on div "Calendar created" at bounding box center [381, 32] width 605 height 17
click at [665, 9] on link "[EMAIL_ADDRESS][DOMAIN_NAME]" at bounding box center [626, 8] width 102 height 17
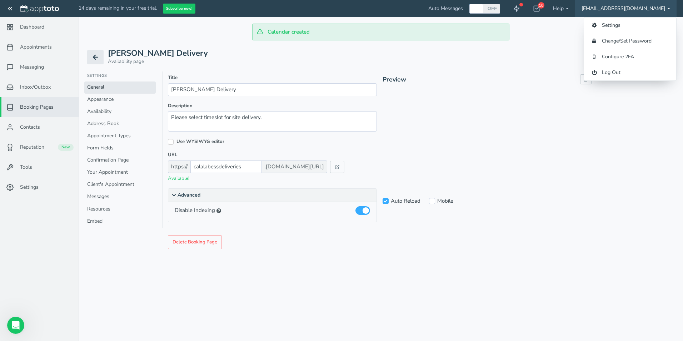
click at [531, 62] on div "Back to Campaign Settings (be sure to save here first) Calala BESS Delivery Ava…" at bounding box center [381, 55] width 588 height 31
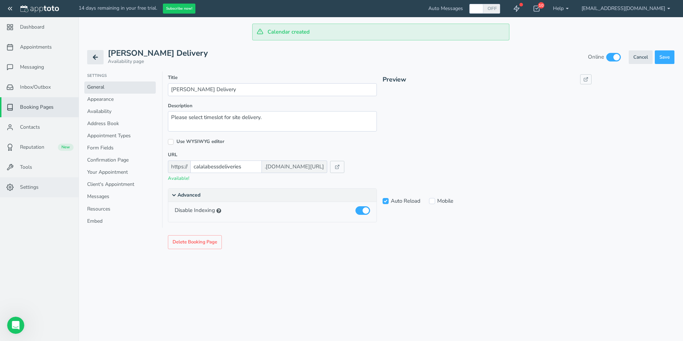
click at [21, 189] on span "Settings" at bounding box center [29, 187] width 19 height 7
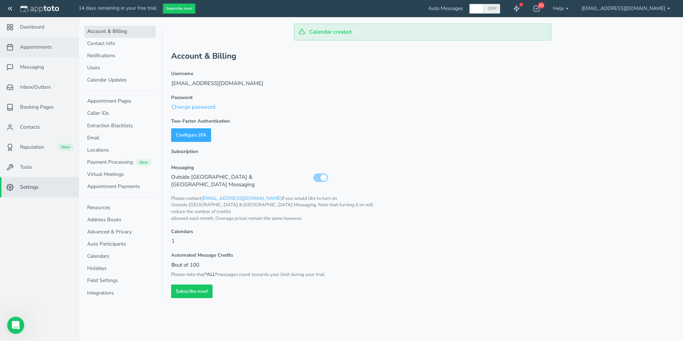
click at [56, 49] on link "Appointments" at bounding box center [39, 47] width 79 height 20
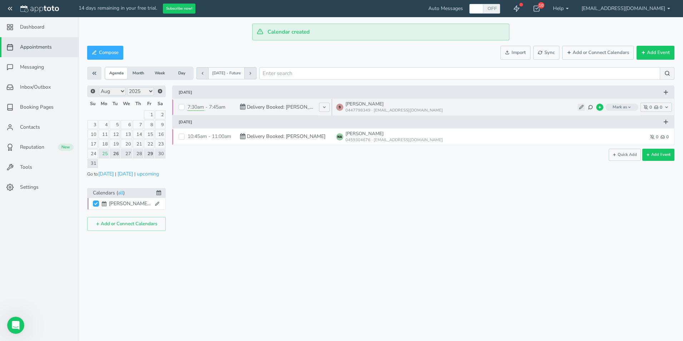
click at [583, 108] on icon at bounding box center [581, 107] width 5 height 5
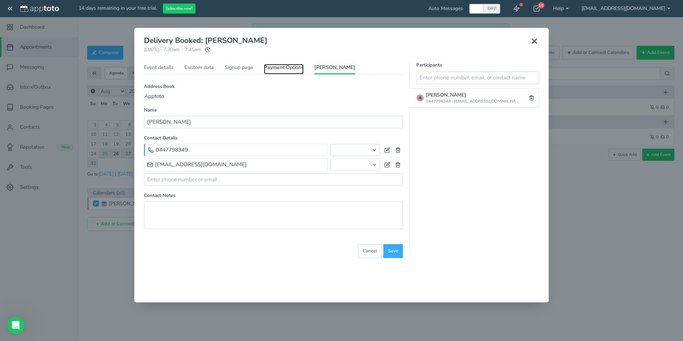
click at [290, 69] on link "Payment Options" at bounding box center [284, 69] width 40 height 10
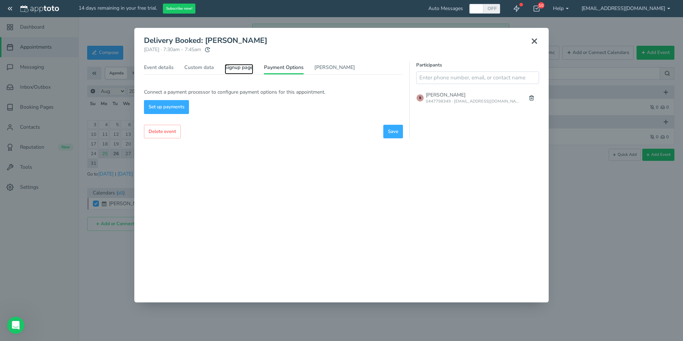
click at [237, 66] on link "Signup page" at bounding box center [239, 69] width 29 height 10
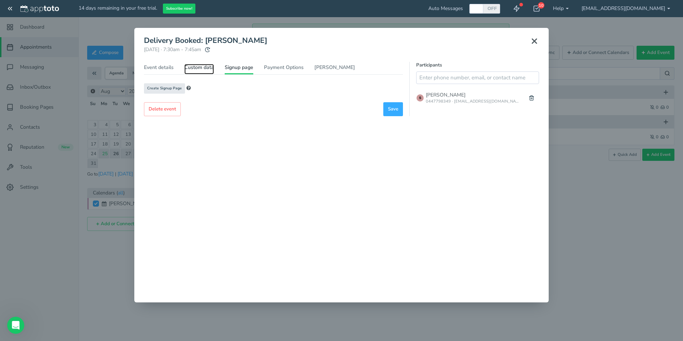
click at [211, 66] on link "Custom data" at bounding box center [199, 69] width 30 height 10
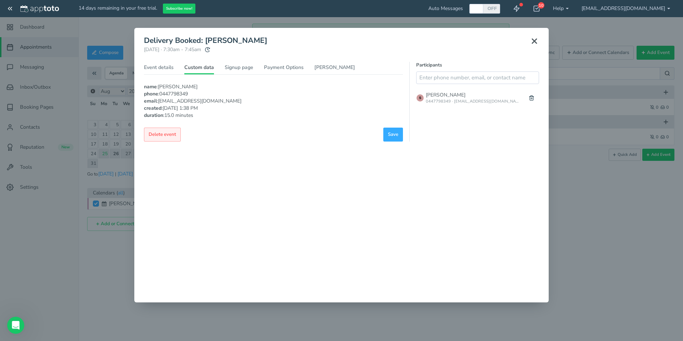
click at [168, 140] on button "Delete event" at bounding box center [162, 135] width 37 height 14
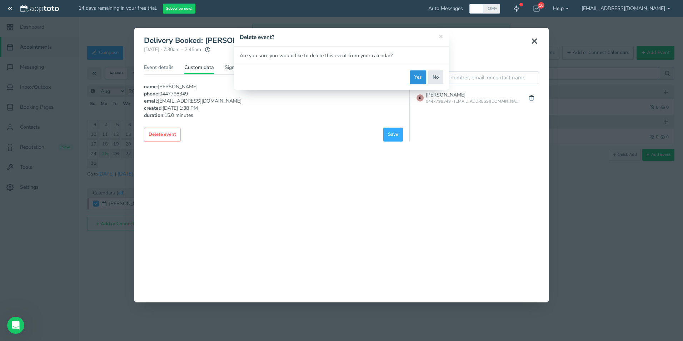
click at [419, 77] on button "Yes" at bounding box center [418, 77] width 16 height 14
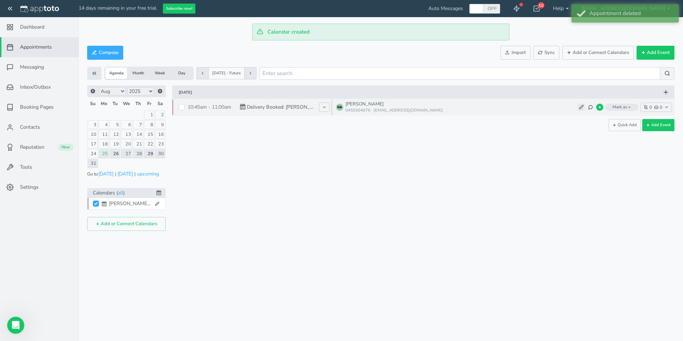
click at [581, 107] on icon at bounding box center [581, 107] width 5 height 5
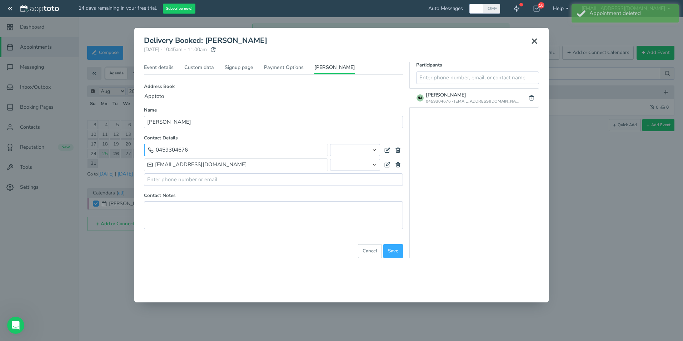
click at [215, 64] on ul "Event details Custom data Signup page Payment Options Nyssa Autenzio" at bounding box center [273, 69] width 259 height 11
click at [207, 66] on link "Custom data" at bounding box center [199, 69] width 30 height 10
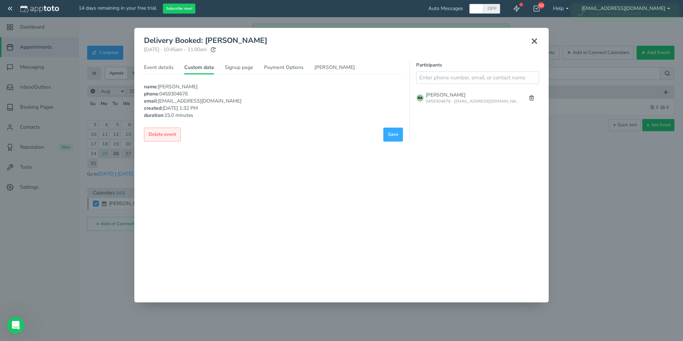
click at [170, 137] on span "Delete event" at bounding box center [163, 134] width 28 height 7
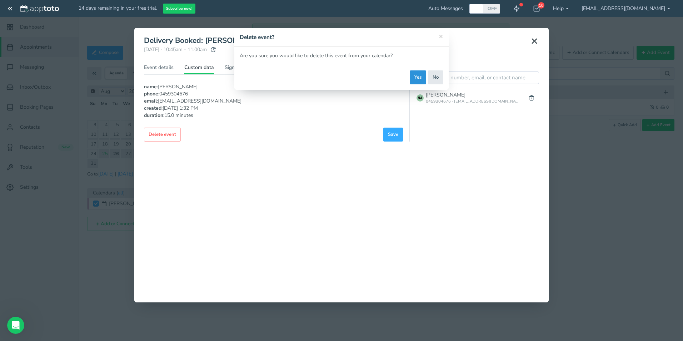
click at [426, 76] on button "Yes" at bounding box center [418, 77] width 16 height 14
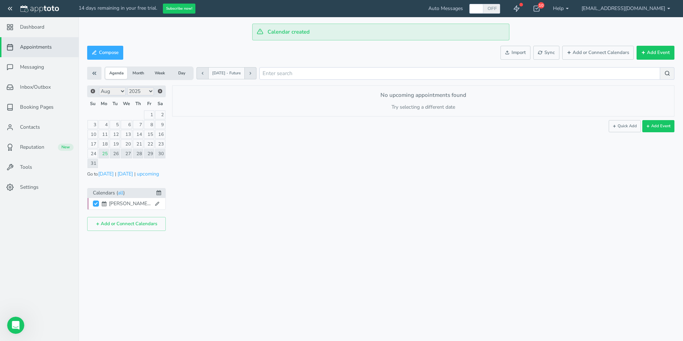
click at [427, 197] on div "× Delivery Booked: Nyssa Autenzio Friday, August 29th · 10:45am - 11:00am Publi…" at bounding box center [420, 157] width 509 height 145
